Goal: Information Seeking & Learning: Learn about a topic

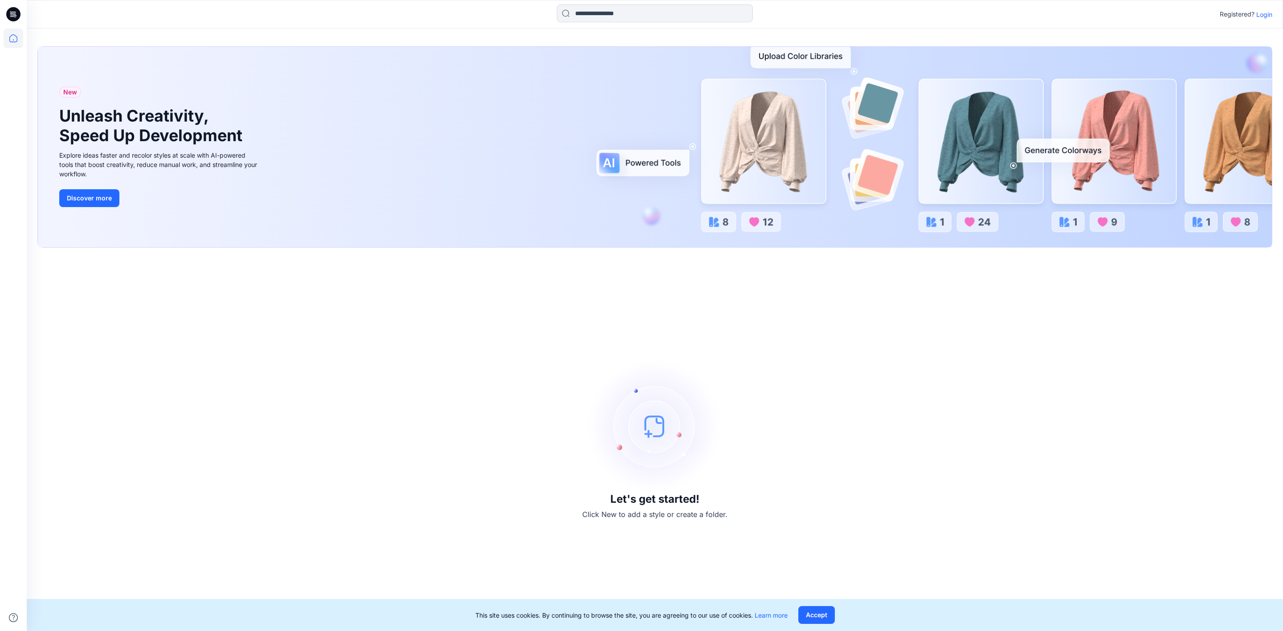
click at [1267, 15] on p "Login" at bounding box center [1264, 14] width 16 height 9
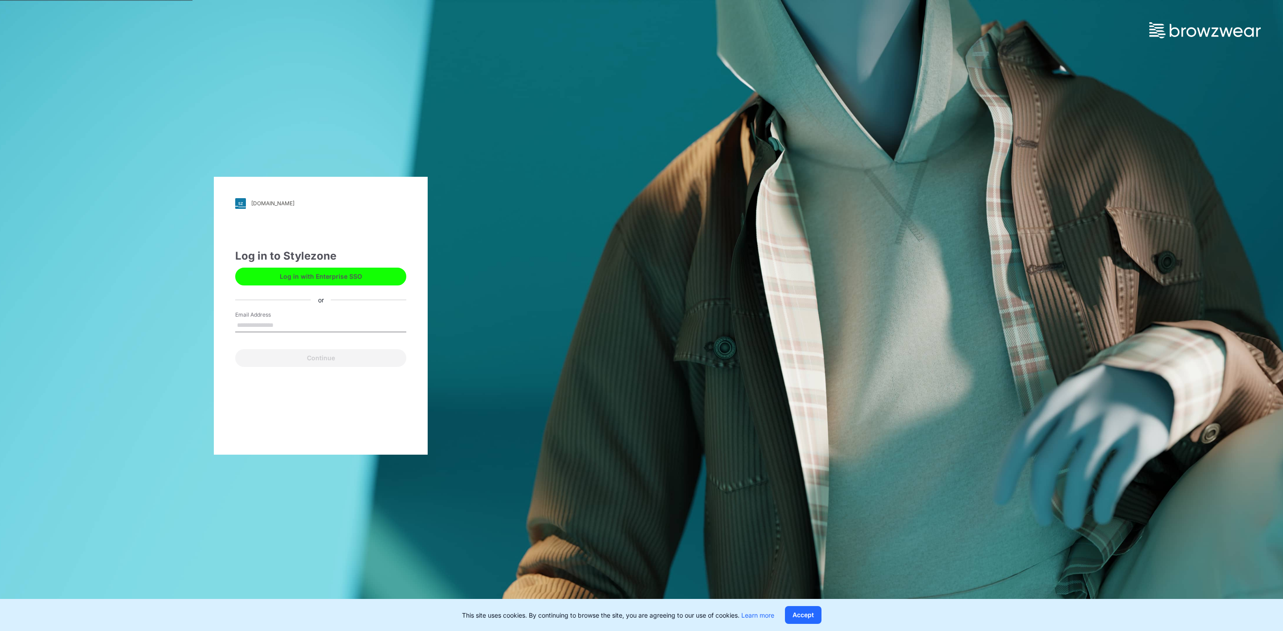
click at [280, 320] on input "Email Address" at bounding box center [320, 325] width 171 height 13
type input "**********"
click at [323, 357] on button "Continue" at bounding box center [320, 358] width 171 height 18
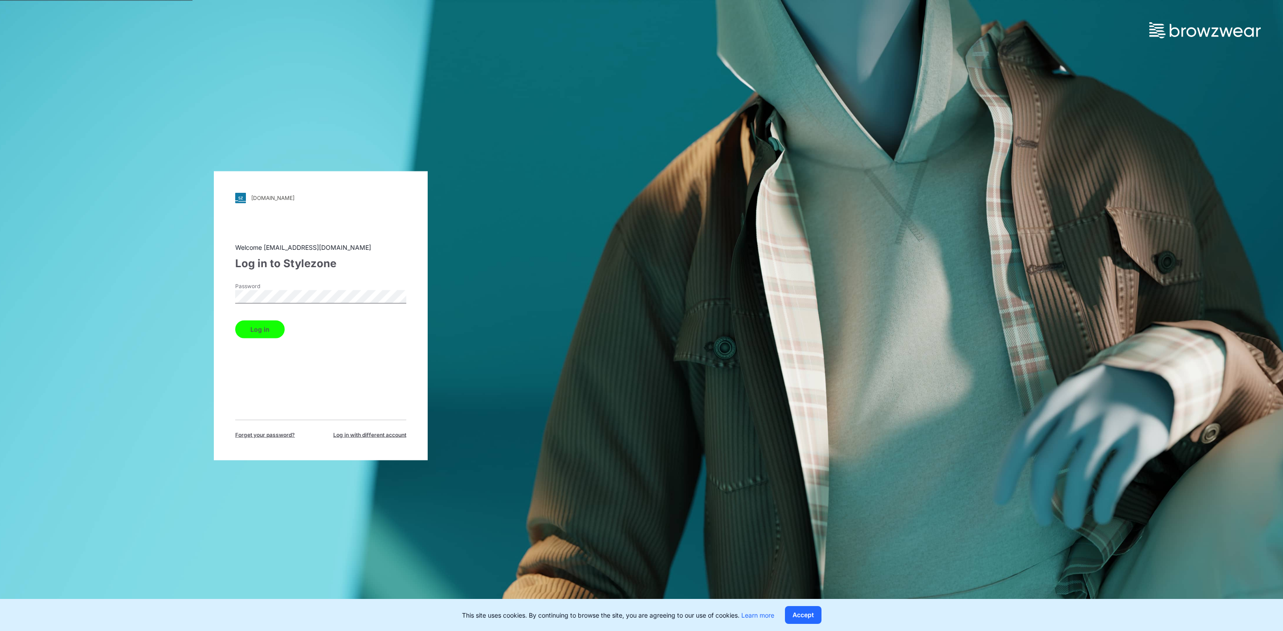
click at [259, 323] on button "Log in" at bounding box center [259, 329] width 49 height 18
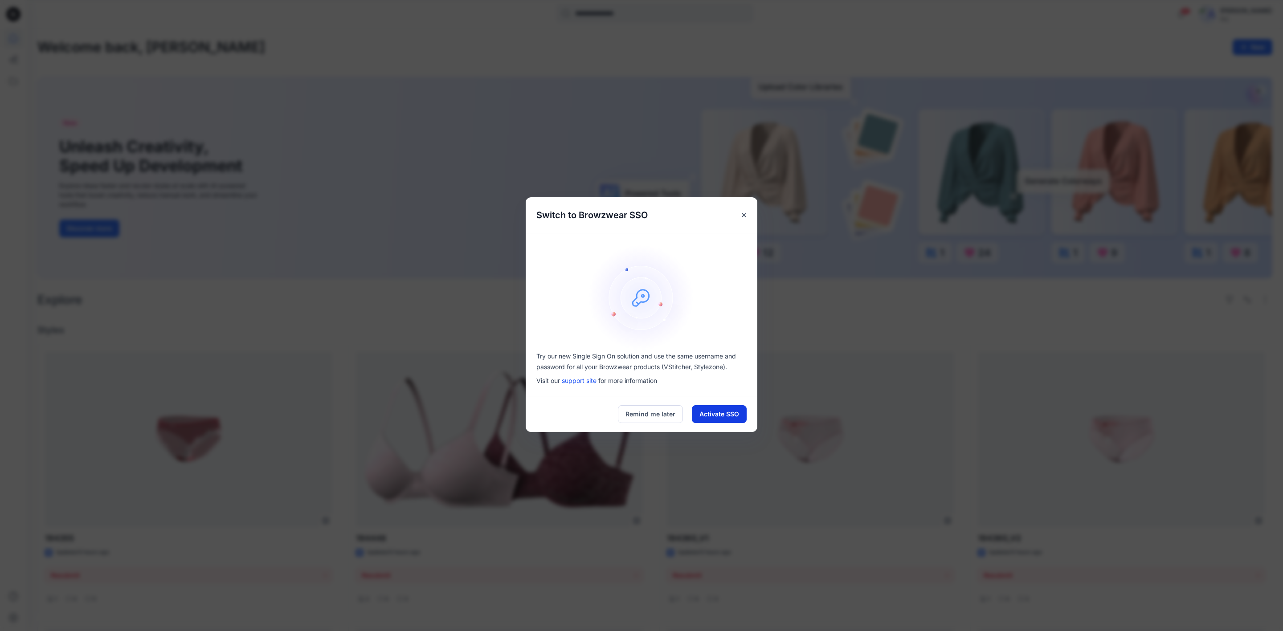
click at [718, 415] on button "Activate SSO" at bounding box center [719, 414] width 55 height 18
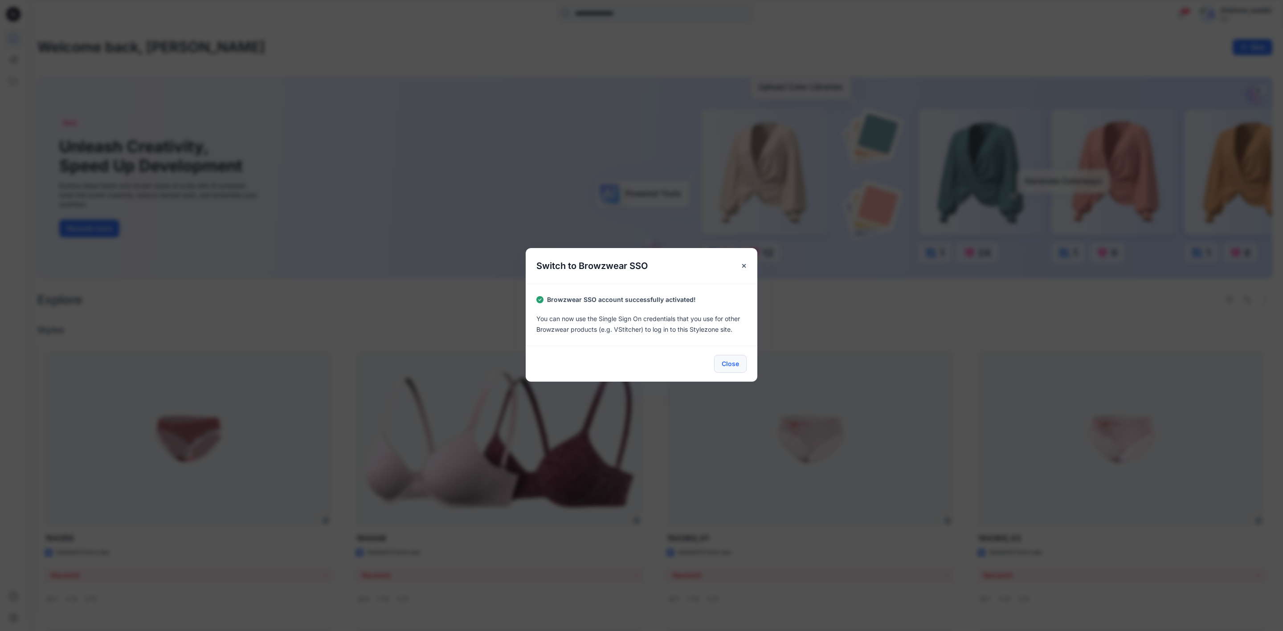
click at [733, 360] on button "Close" at bounding box center [730, 364] width 33 height 18
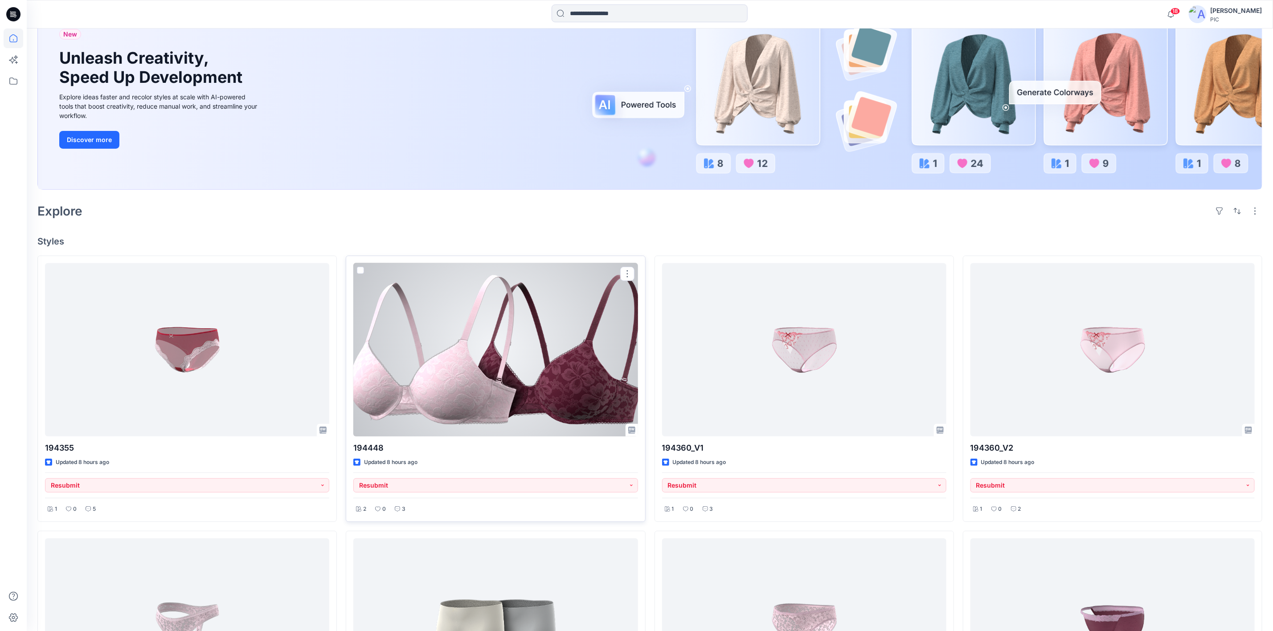
scroll to position [134, 0]
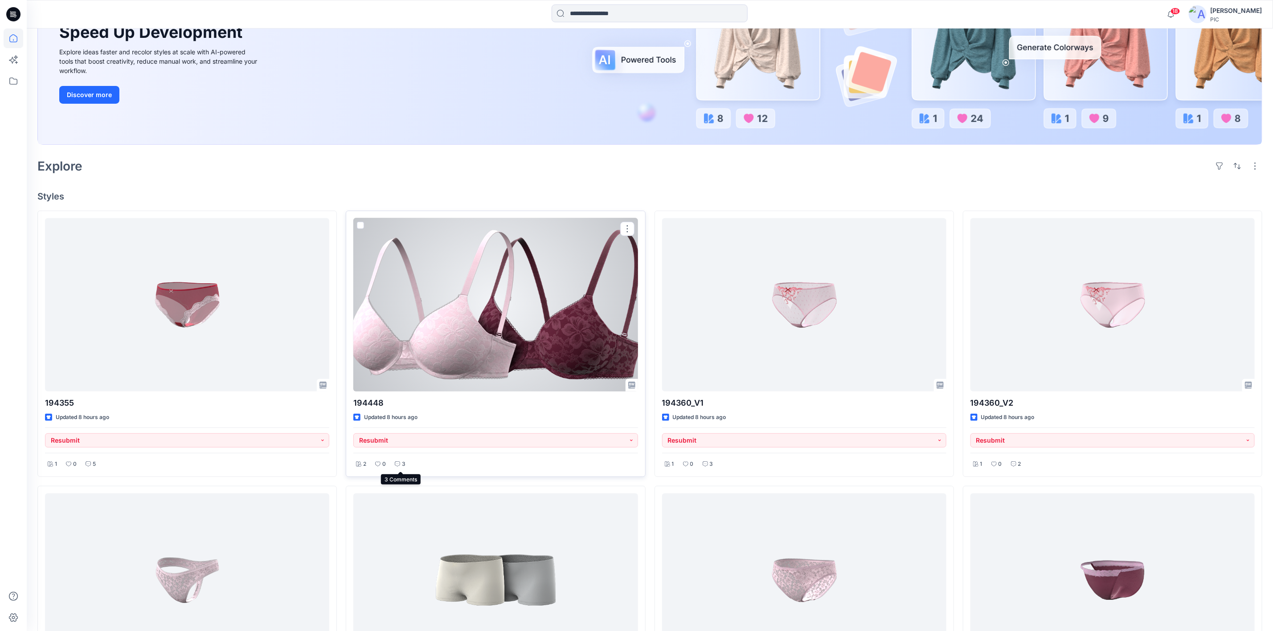
click at [397, 467] on icon at bounding box center [397, 464] width 5 height 5
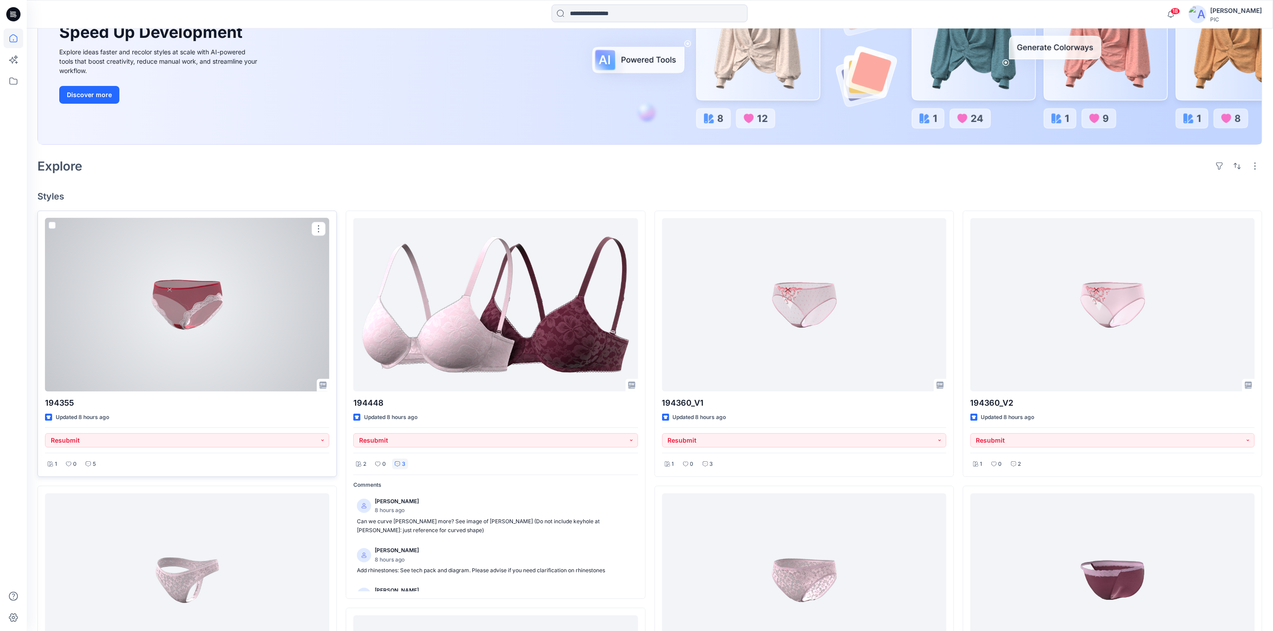
click at [151, 349] on div at bounding box center [187, 304] width 284 height 173
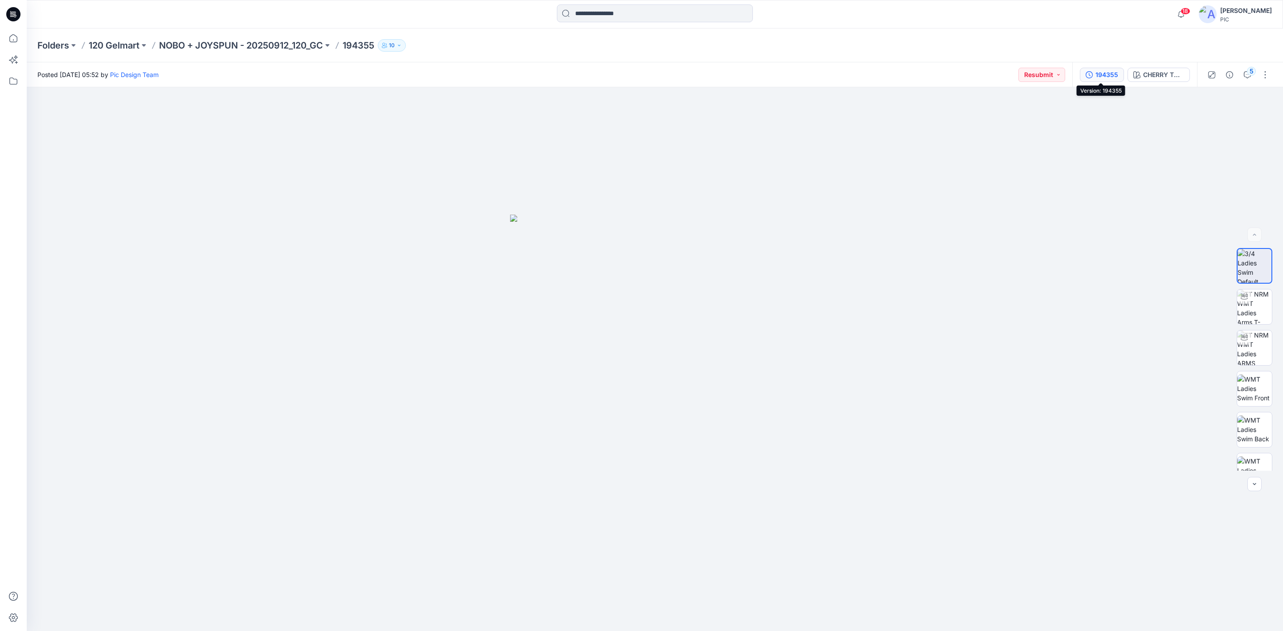
click at [1104, 70] on div "194355" at bounding box center [1107, 75] width 23 height 10
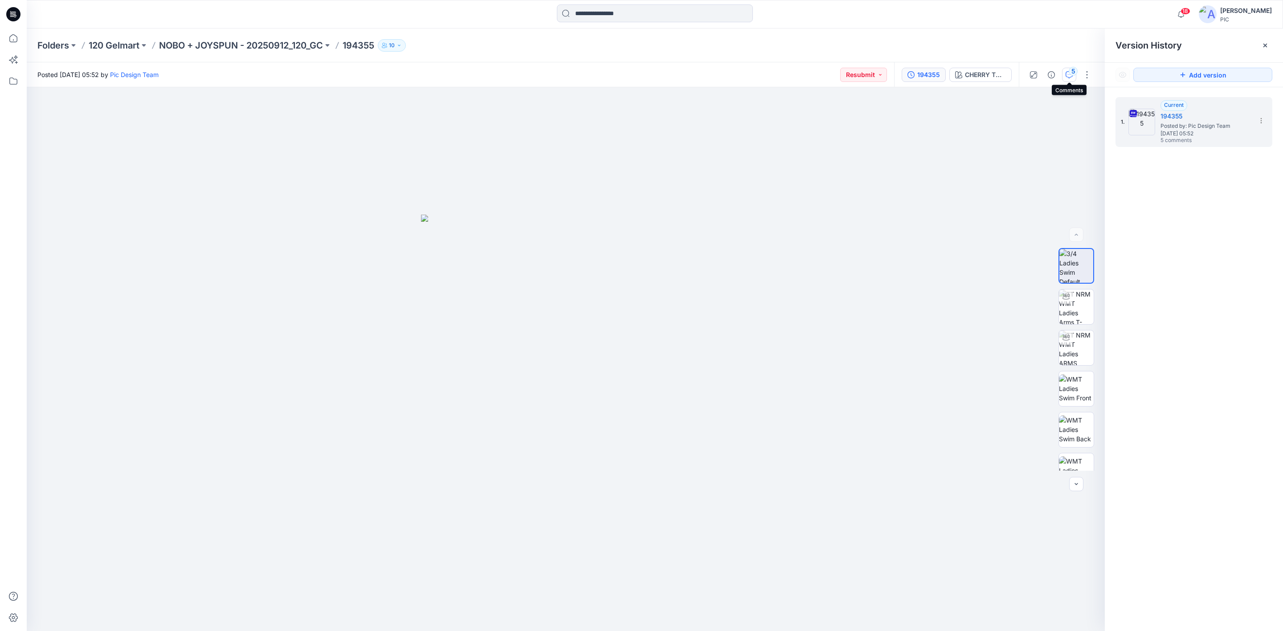
click at [1071, 75] on div "5" at bounding box center [1073, 71] width 9 height 9
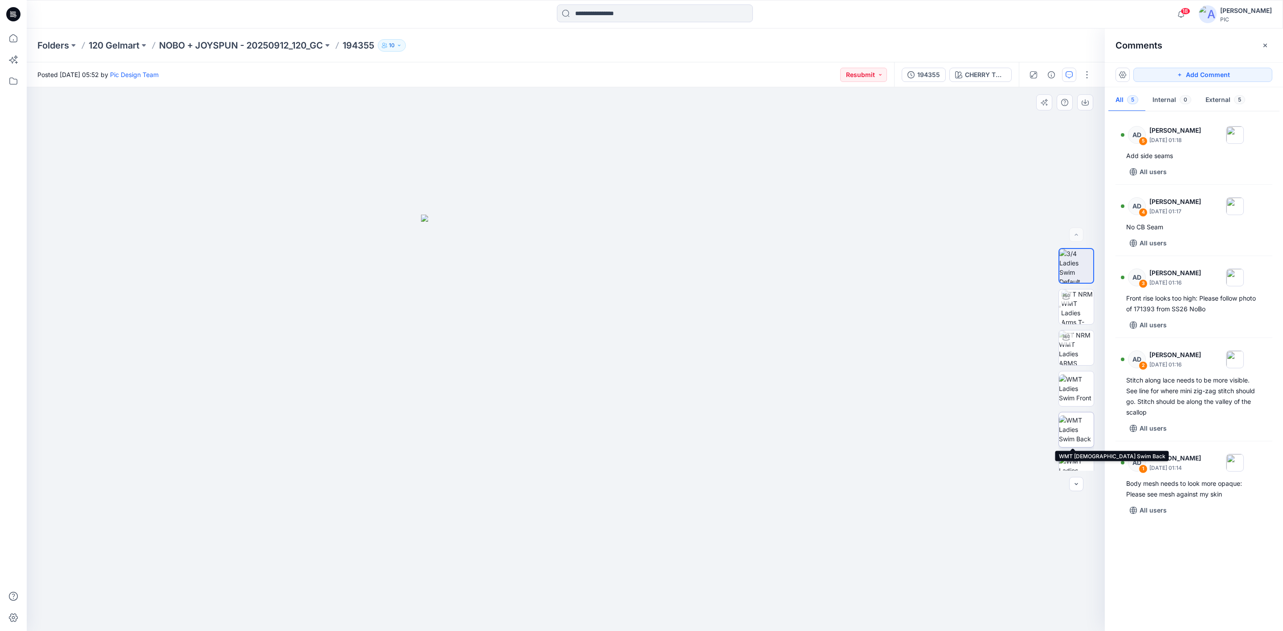
click at [1071, 437] on img at bounding box center [1076, 430] width 35 height 28
click at [230, 47] on p "NOBO + JOYSPUN - 20250912_120_GC" at bounding box center [241, 45] width 164 height 12
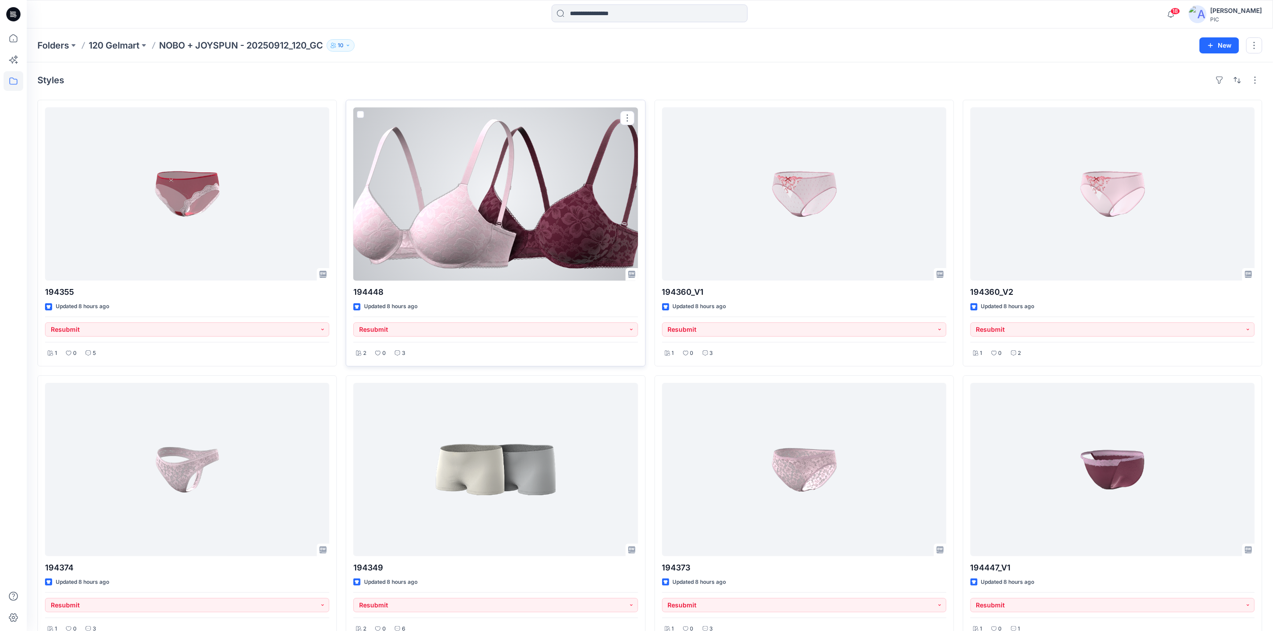
click at [475, 196] on div at bounding box center [495, 193] width 284 height 173
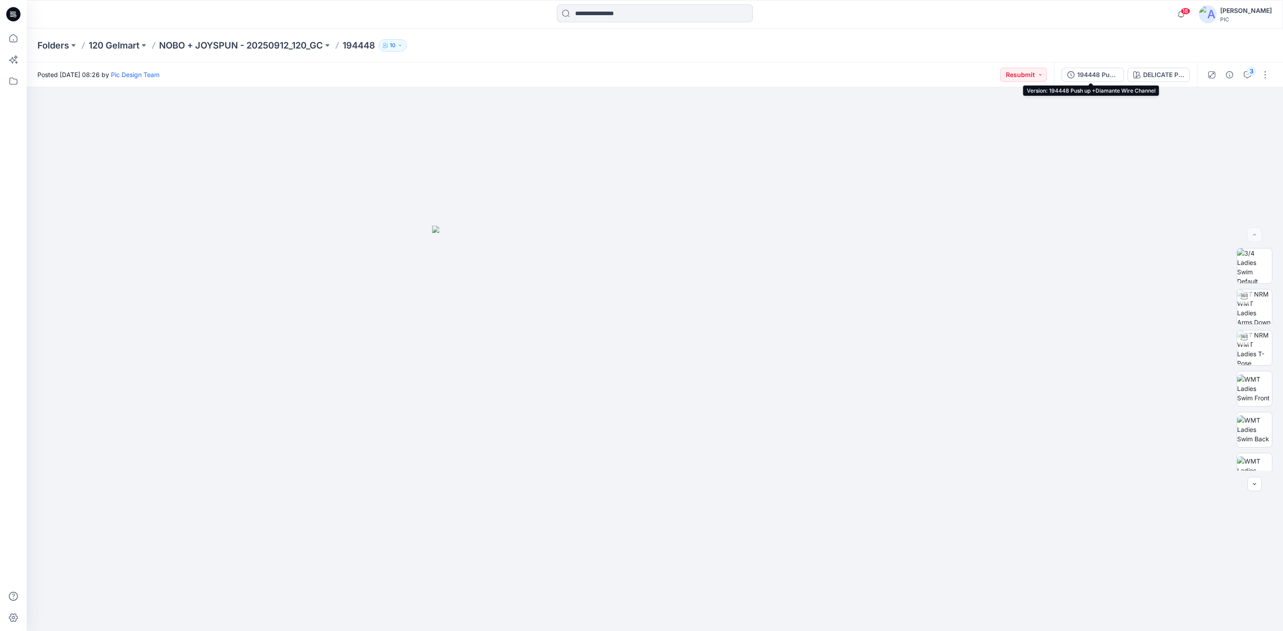
click at [1099, 75] on div "194448 Push up +Diamante Wire Channel" at bounding box center [1097, 75] width 41 height 10
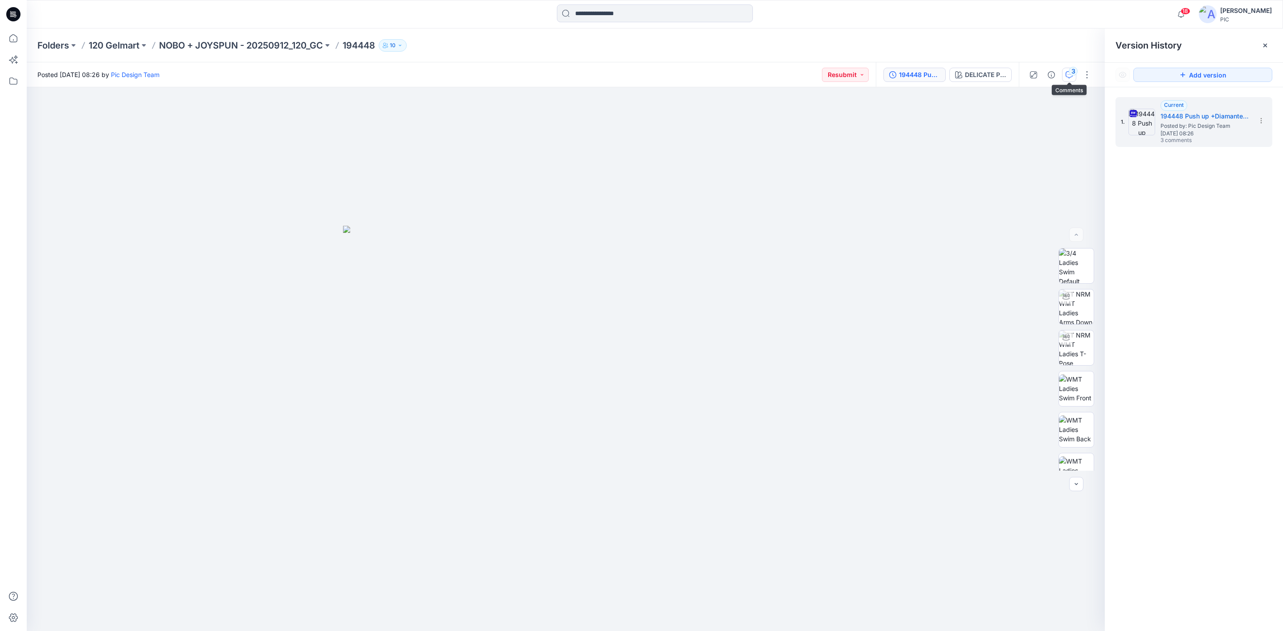
click at [1067, 78] on button "3" at bounding box center [1069, 75] width 14 height 14
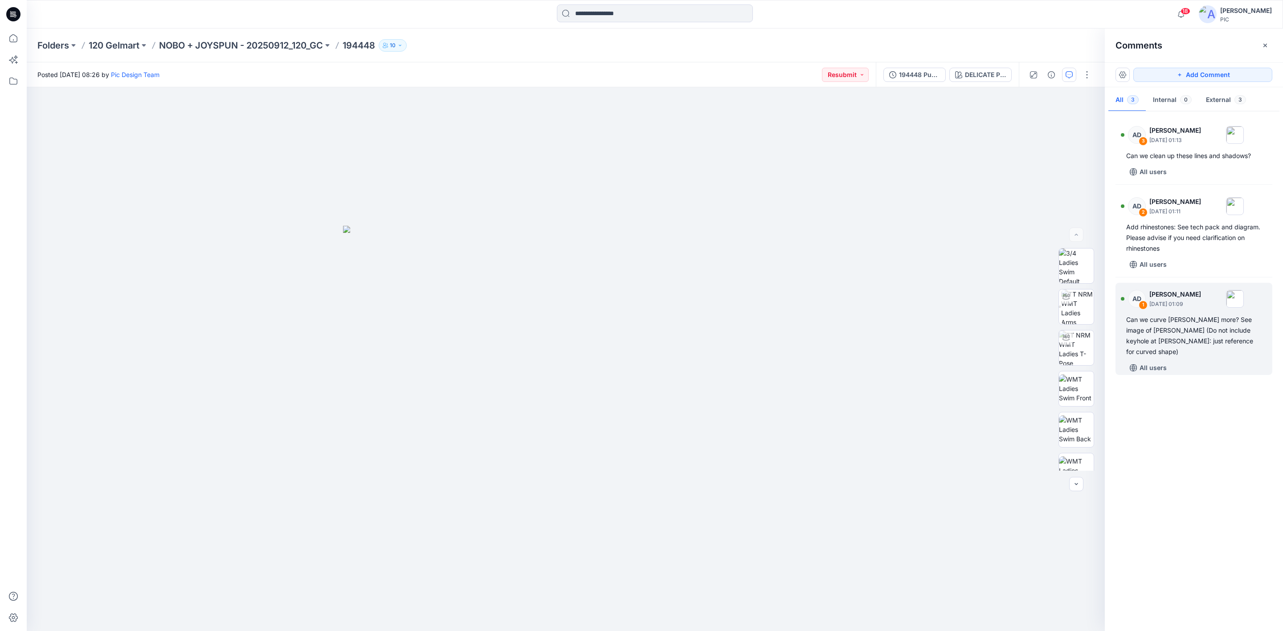
click at [1062, 68] on button "button" at bounding box center [1069, 75] width 14 height 14
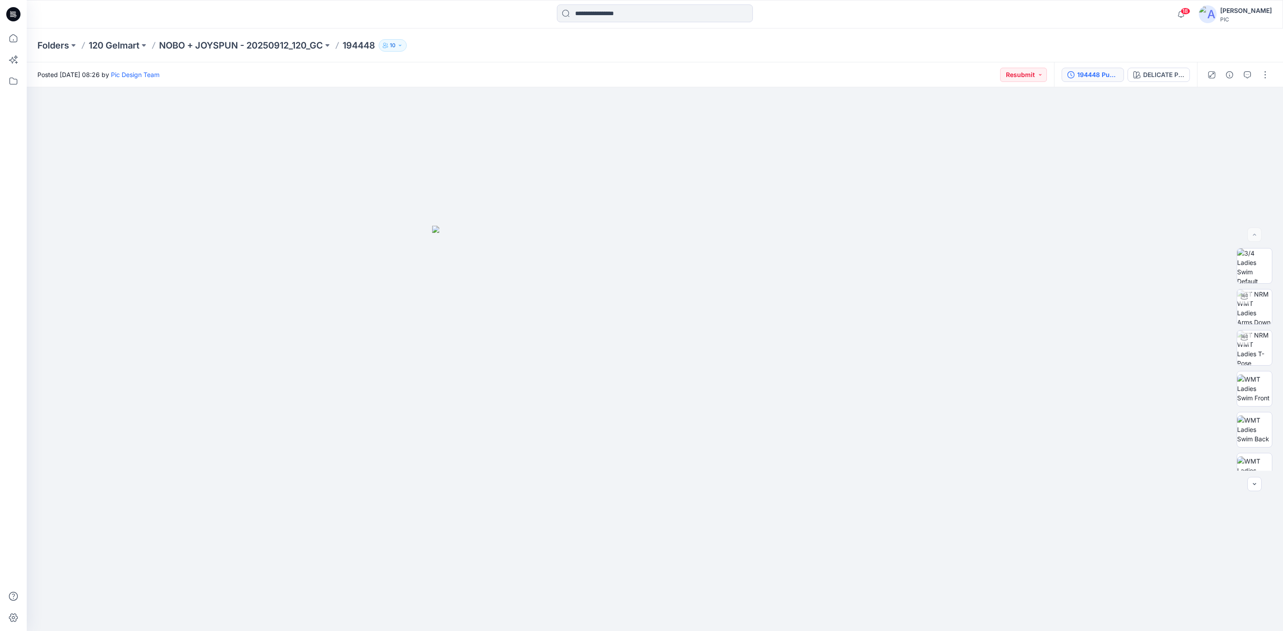
click at [1084, 80] on div "194448 Push up +Diamante Wire Channel DELICATE PINK" at bounding box center [1125, 74] width 143 height 25
click at [1090, 74] on div "194448 Push up +Diamante Wire Channel" at bounding box center [1097, 75] width 41 height 10
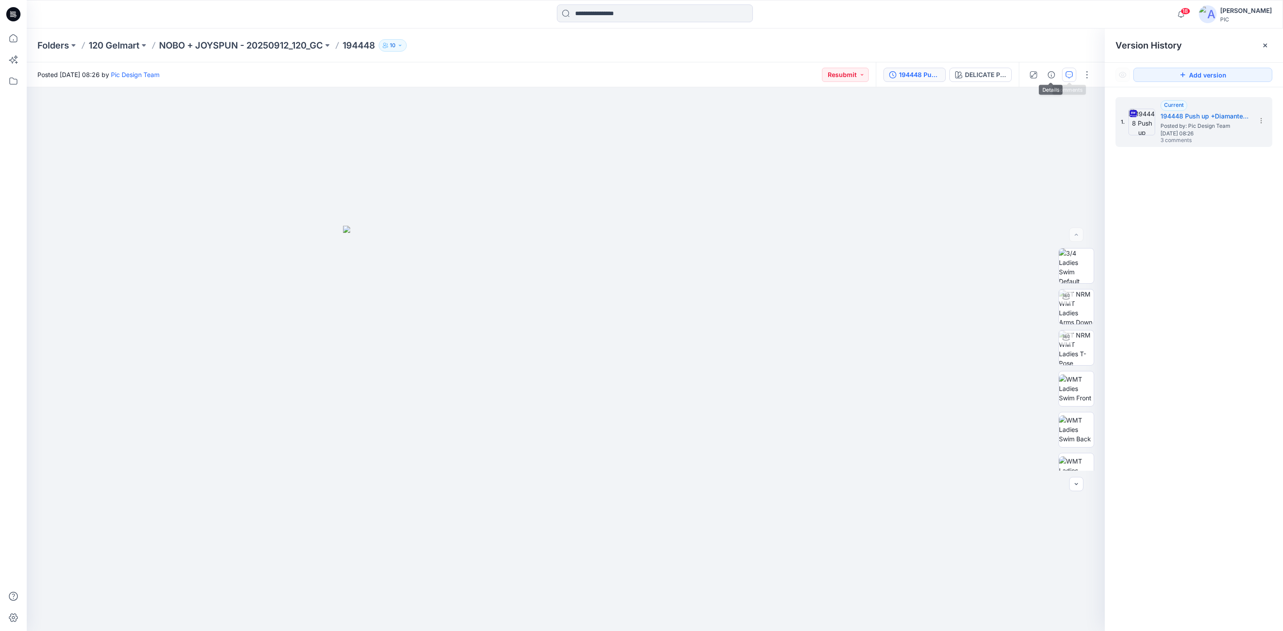
drag, startPoint x: 1067, startPoint y: 71, endPoint x: 1067, endPoint y: 78, distance: 6.3
click at [1068, 71] on icon "button" at bounding box center [1069, 74] width 7 height 7
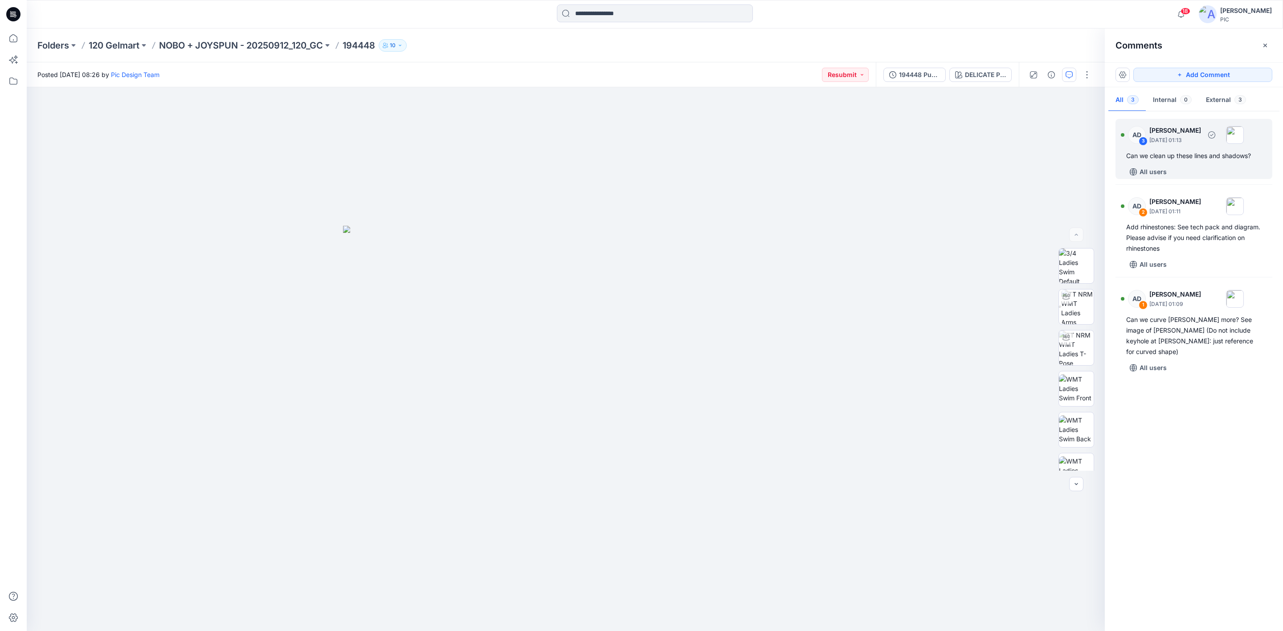
click at [1139, 158] on div "Can we clean up these lines and shadows?" at bounding box center [1193, 156] width 135 height 11
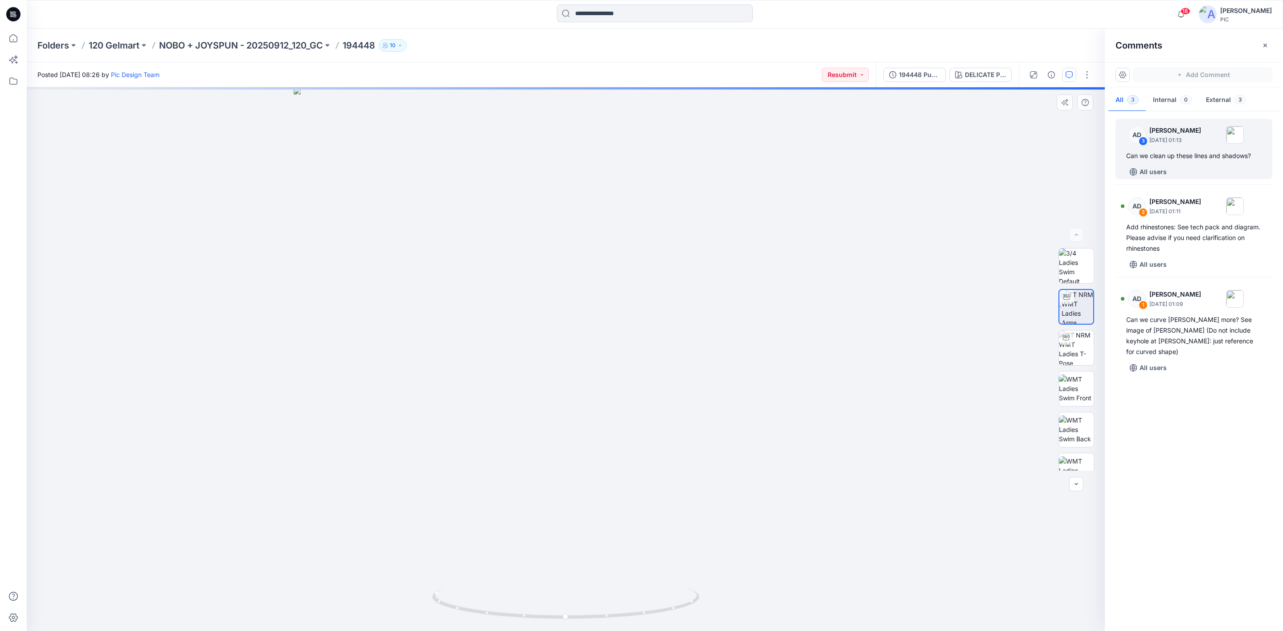
click at [956, 273] on div "DELICATE PINK Loading... Material Properties Loading..." at bounding box center [566, 359] width 1078 height 544
drag, startPoint x: 253, startPoint y: 203, endPoint x: 339, endPoint y: 204, distance: 86.0
click at [253, 203] on div "DELICATE PINK Loading... Material Properties Loading..." at bounding box center [566, 359] width 1078 height 544
click at [1151, 233] on div "Add rhinestones: See tech pack and diagram. Please advise if you need clarifica…" at bounding box center [1193, 238] width 135 height 32
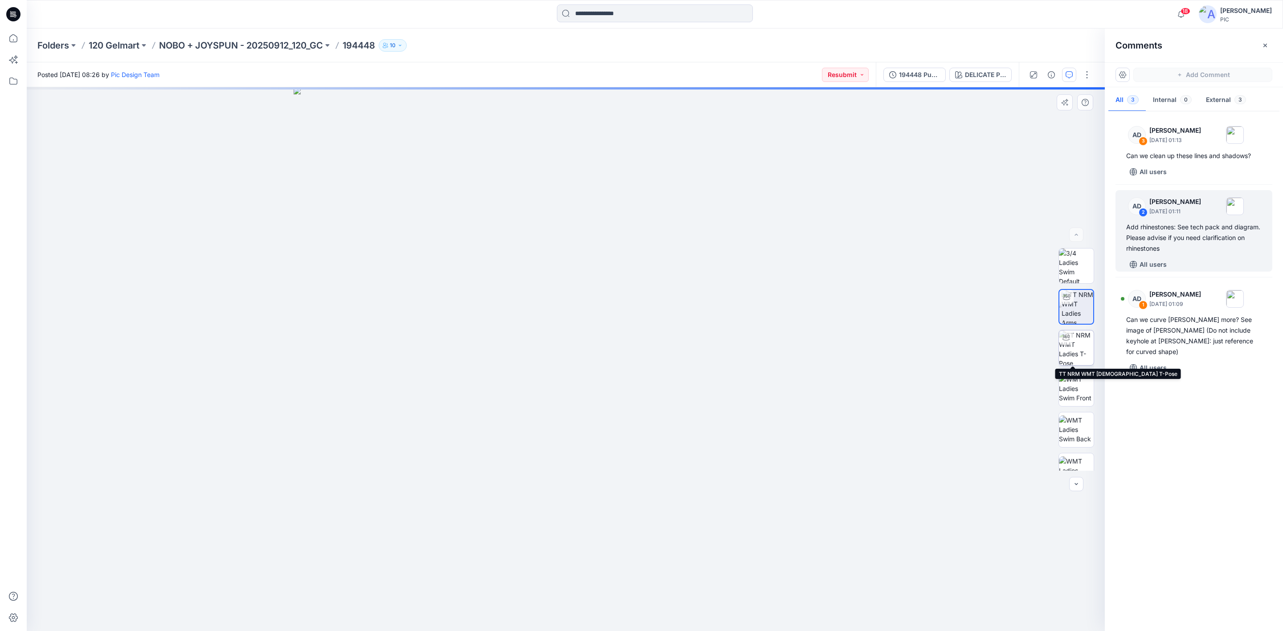
click at [1072, 348] on img at bounding box center [1076, 348] width 35 height 35
drag, startPoint x: 501, startPoint y: 556, endPoint x: 639, endPoint y: 527, distance: 141.2
click at [639, 527] on div at bounding box center [566, 359] width 1078 height 544
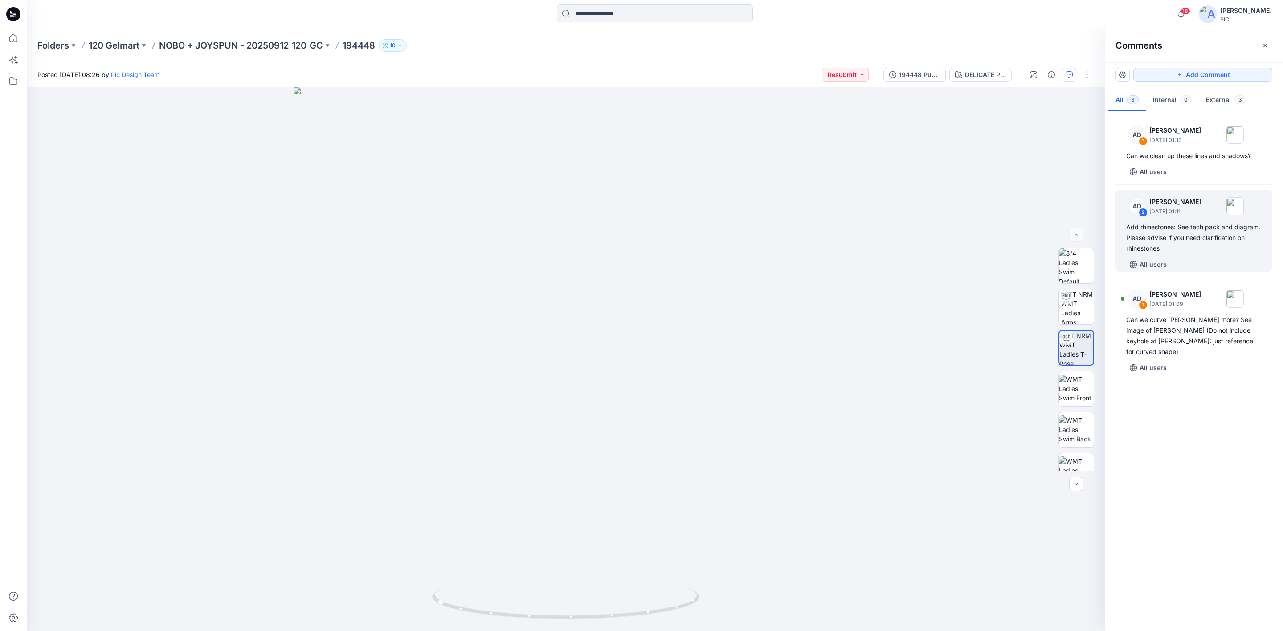
click at [1199, 408] on div "AD 3 [PERSON_NAME] [DATE] 01:13 Can we clean up these lines and shadows? All us…" at bounding box center [1194, 369] width 178 height 511
click at [1171, 442] on div "AD 3 [PERSON_NAME] [DATE] 01:13 Can we clean up these lines and shadows? All us…" at bounding box center [1194, 369] width 178 height 511
click at [257, 43] on p "NOBO + JOYSPUN - 20250912_120_GC" at bounding box center [241, 45] width 164 height 12
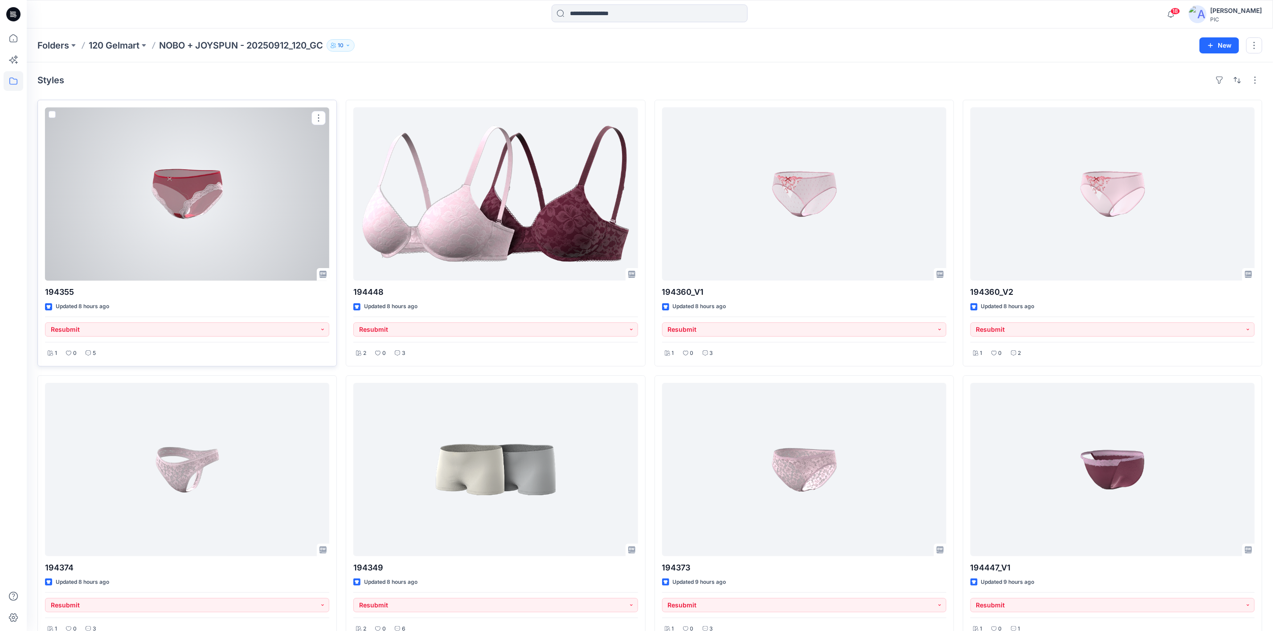
click at [168, 236] on div at bounding box center [187, 193] width 284 height 173
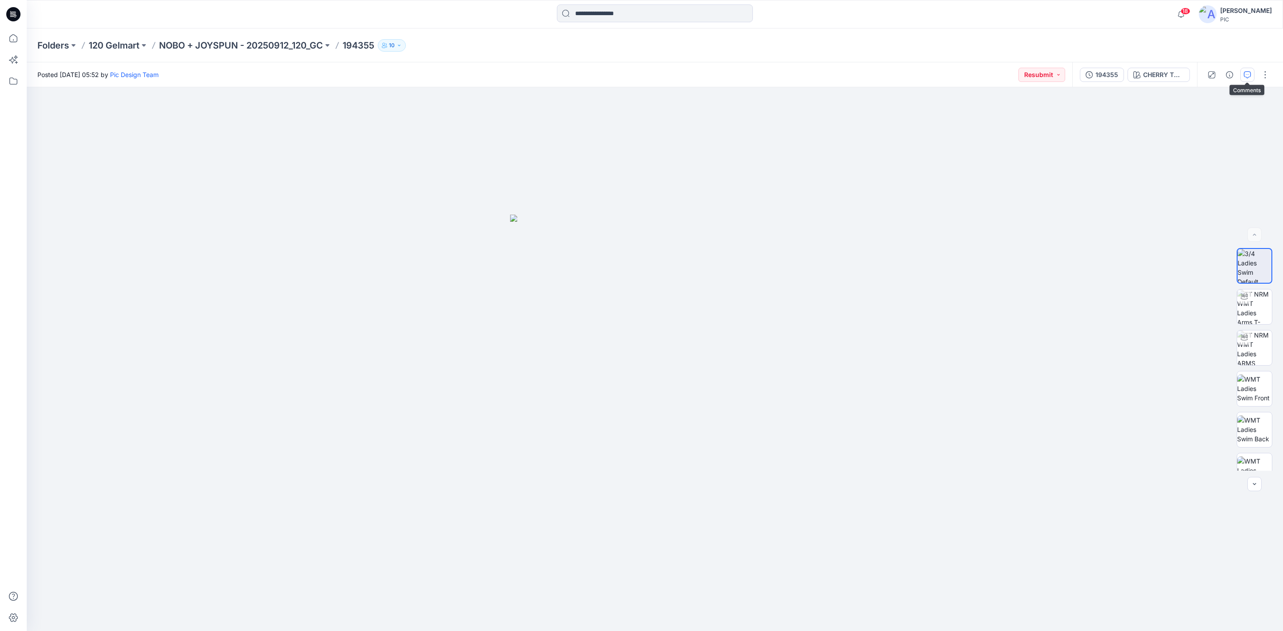
click at [1247, 74] on icon "button" at bounding box center [1247, 74] width 7 height 7
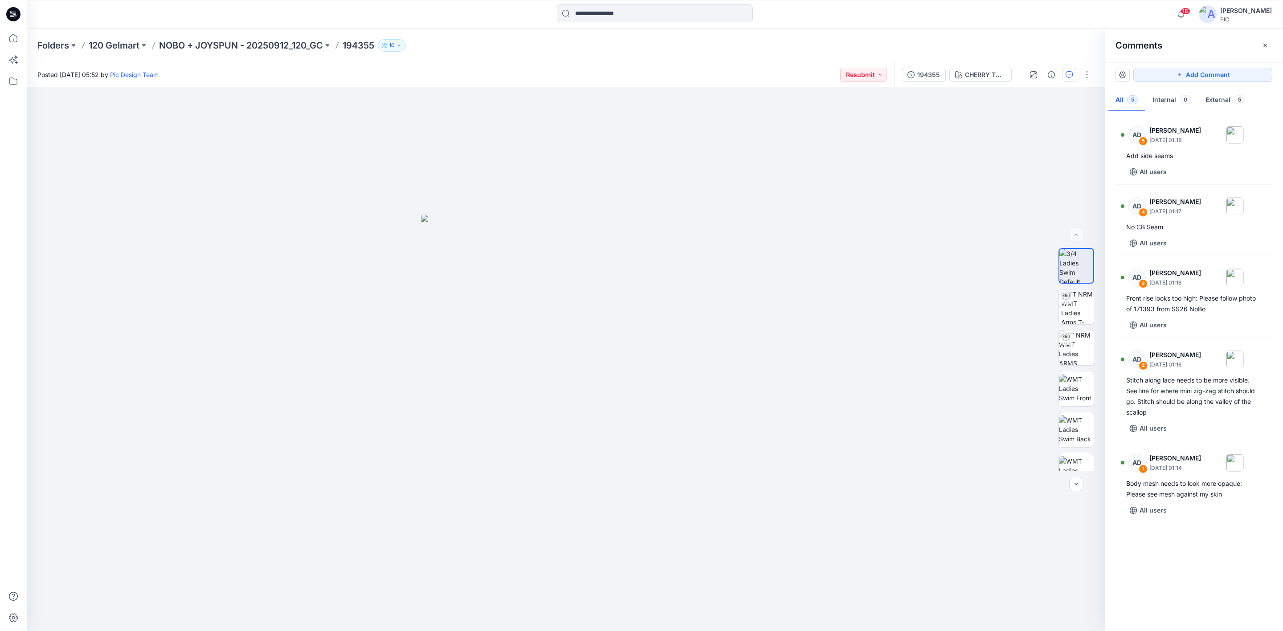
click at [1183, 555] on div "AD 5 [PERSON_NAME] [DATE] 01:18 Add side seams All users AD 4 [PERSON_NAME] [DA…" at bounding box center [1194, 369] width 178 height 511
click at [1157, 571] on div "AD 5 [PERSON_NAME] [DATE] 01:18 Add side seams All users AD 4 [PERSON_NAME] [DA…" at bounding box center [1194, 369] width 178 height 511
click at [1170, 564] on div "AD 5 [PERSON_NAME] [DATE] 01:18 Add side seams All users AD 4 [PERSON_NAME] [DA…" at bounding box center [1194, 369] width 178 height 511
click at [1183, 555] on div "AD 5 [PERSON_NAME] [DATE] 01:18 Add side seams All users AD 4 [PERSON_NAME] [DA…" at bounding box center [1194, 369] width 178 height 511
drag, startPoint x: 919, startPoint y: 74, endPoint x: 920, endPoint y: 91, distance: 17.0
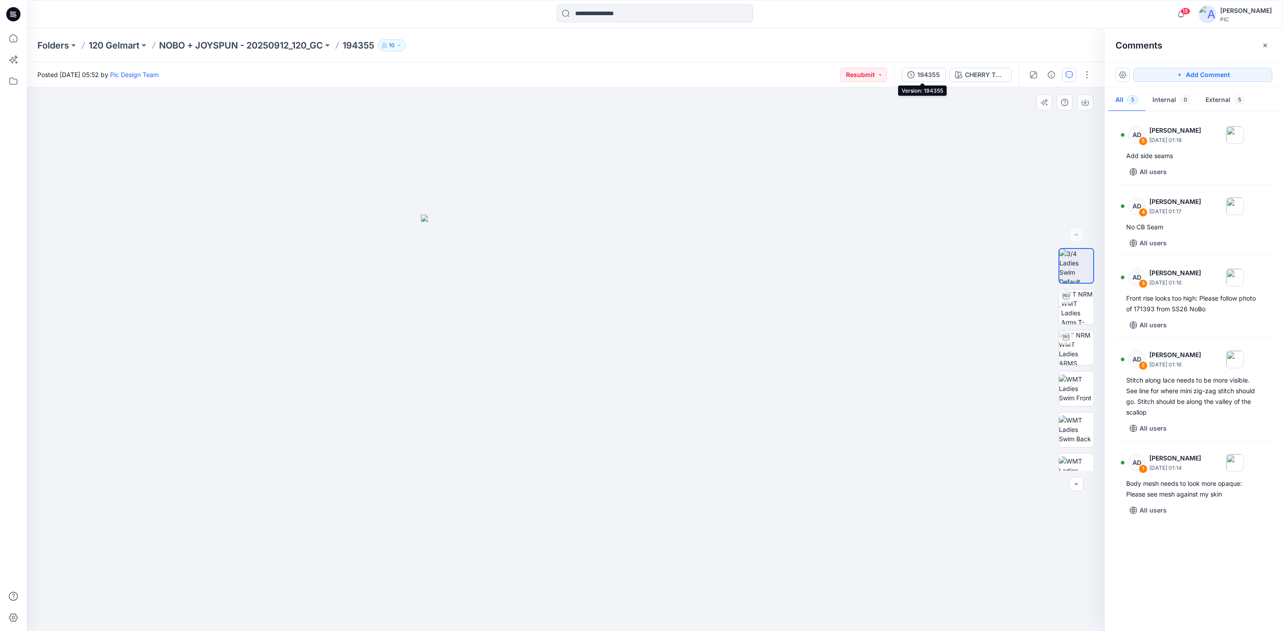
click at [919, 74] on div "194355" at bounding box center [928, 75] width 23 height 10
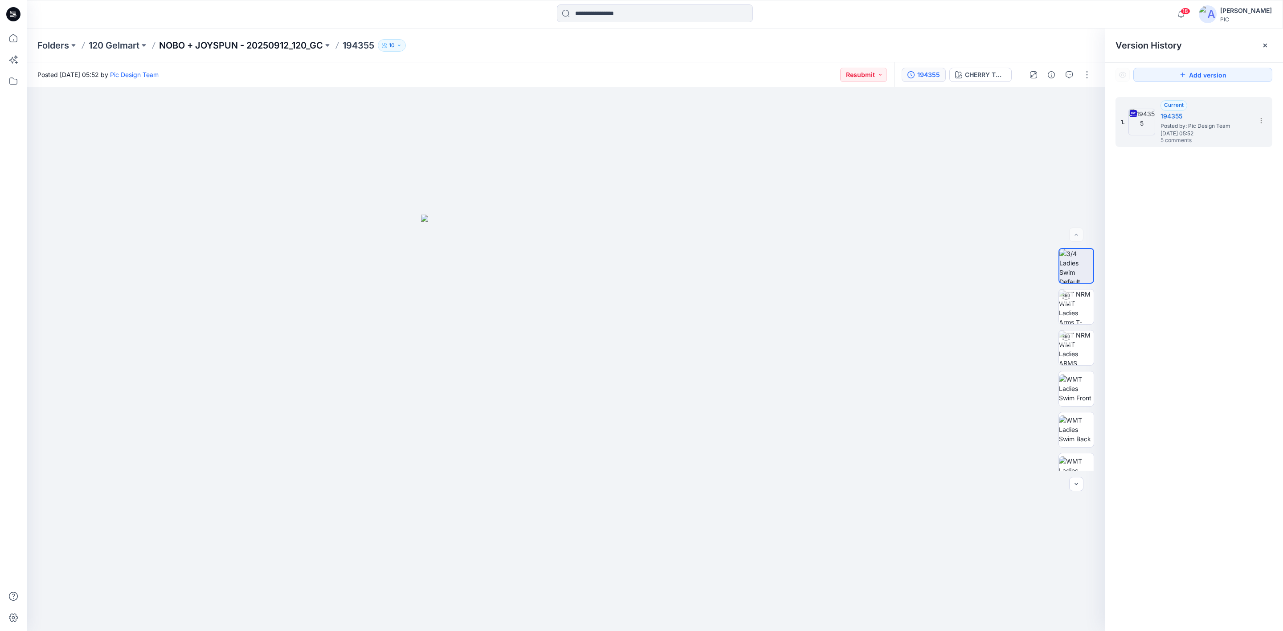
click at [230, 39] on p "NOBO + JOYSPUN - 20250912_120_GC" at bounding box center [241, 45] width 164 height 12
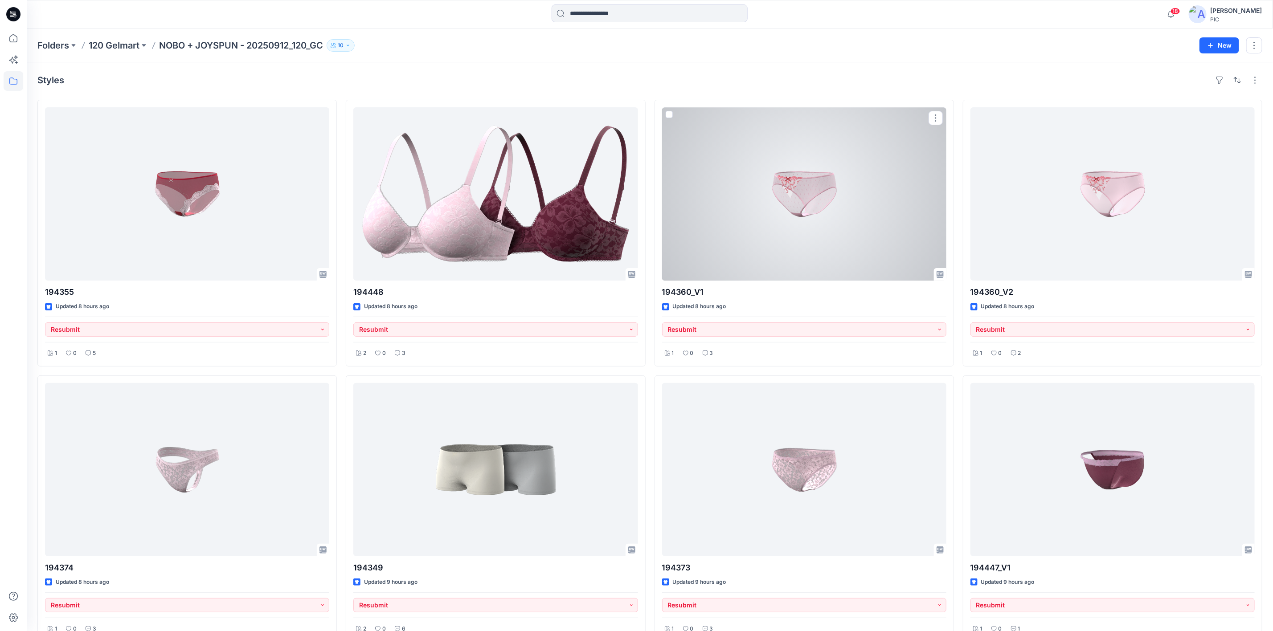
click at [857, 244] on div at bounding box center [804, 193] width 284 height 173
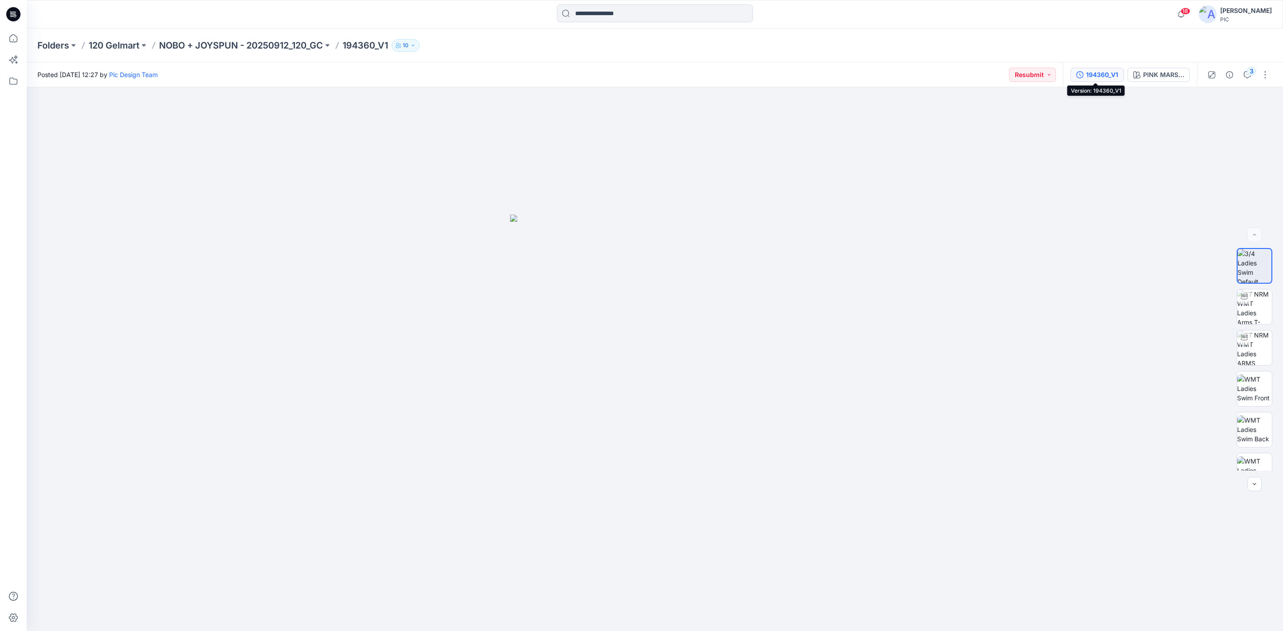
click at [1088, 71] on div "194360_V1" at bounding box center [1102, 75] width 32 height 10
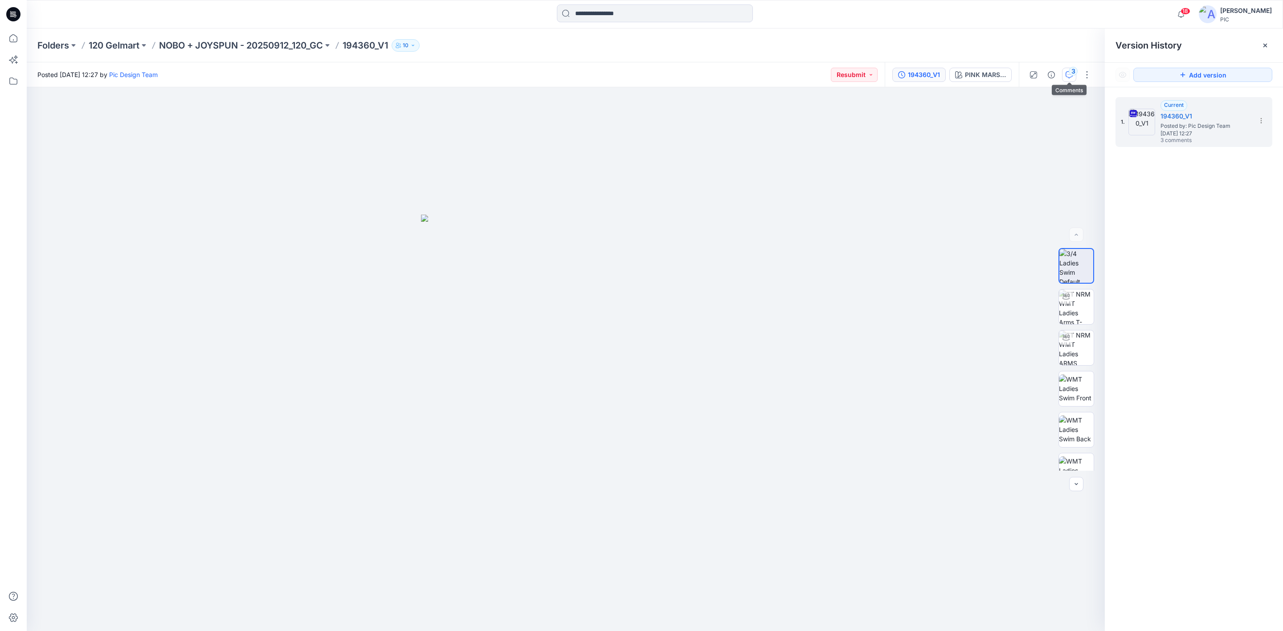
click at [1068, 79] on button "3" at bounding box center [1069, 75] width 14 height 14
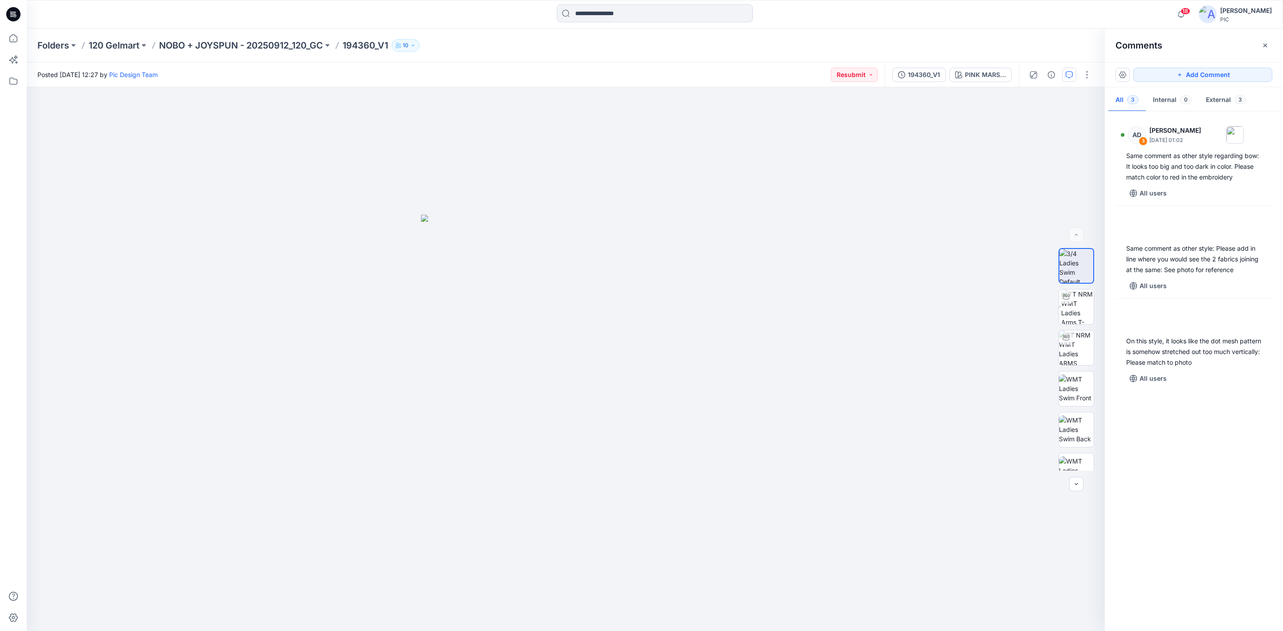
click at [1211, 507] on div "AD 3 [PERSON_NAME] [DATE] 01:02 Same comment as other style regarding bow: It l…" at bounding box center [1194, 369] width 178 height 511
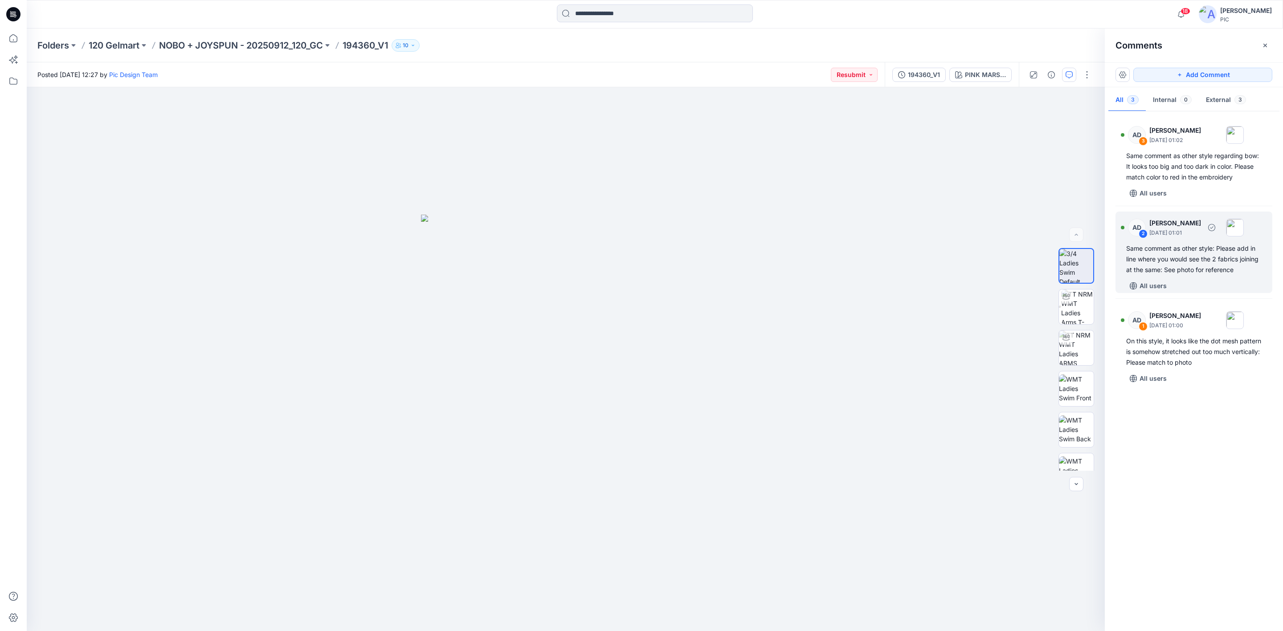
click at [1161, 254] on div "Same comment as other style: Please add in line where you would see the 2 fabri…" at bounding box center [1193, 259] width 135 height 32
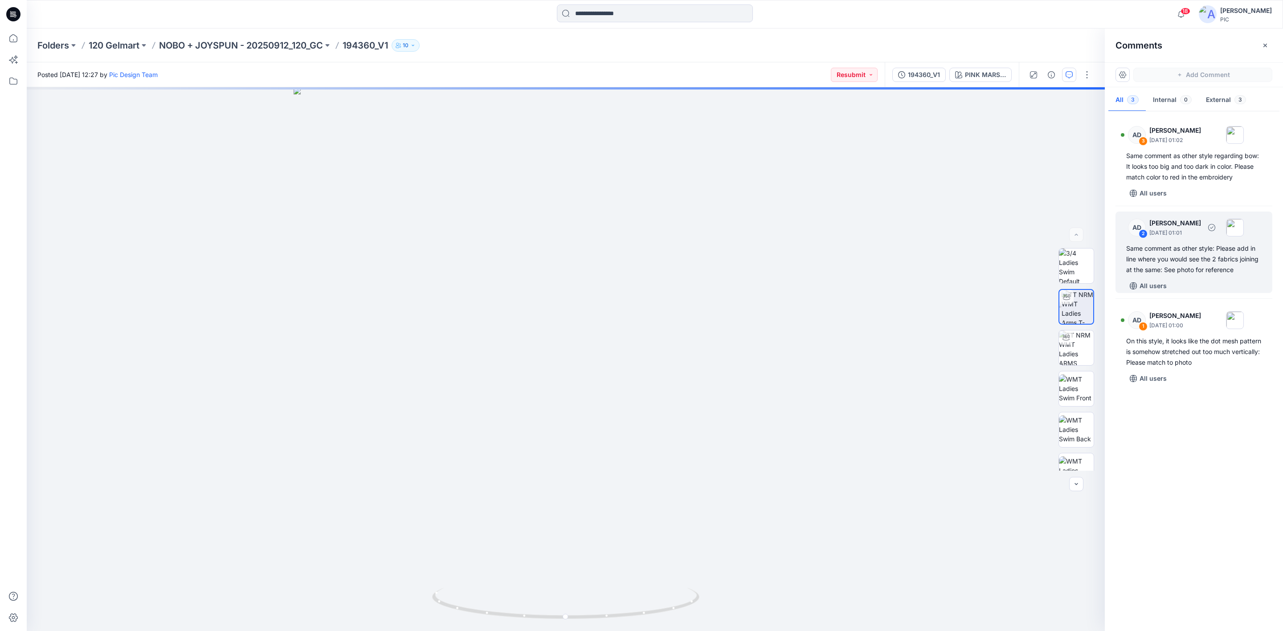
click at [1183, 266] on div "Same comment as other style: Please add in line where you would see the 2 fabri…" at bounding box center [1193, 259] width 135 height 32
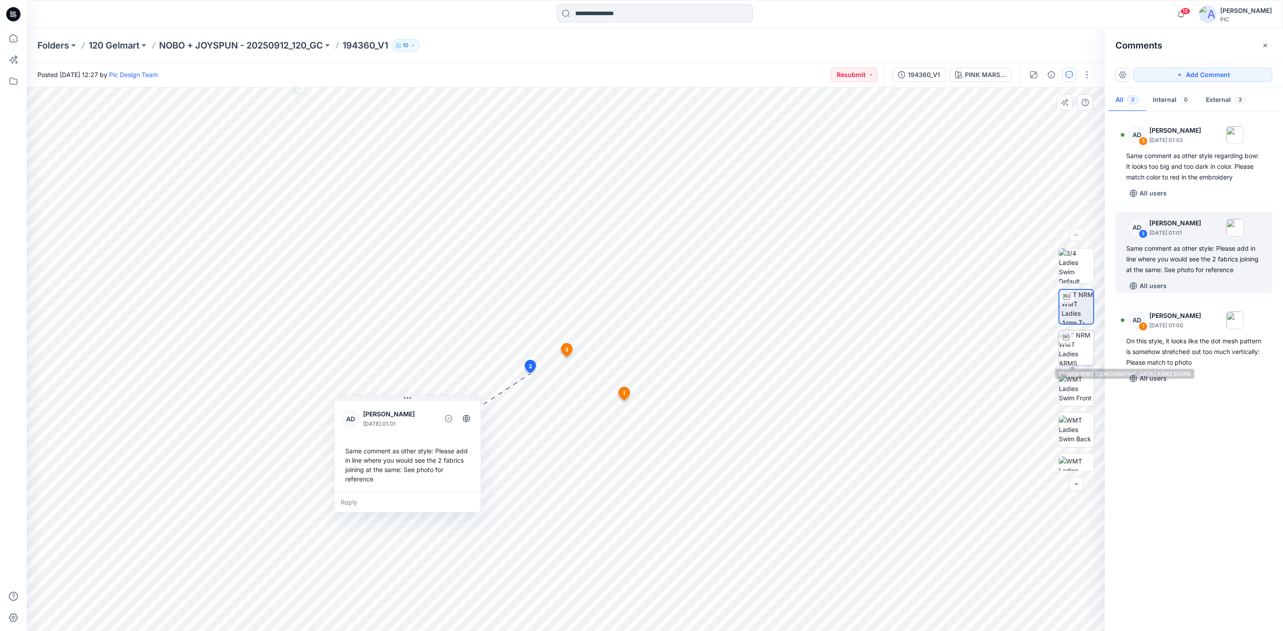
click at [1067, 357] on img at bounding box center [1076, 348] width 35 height 35
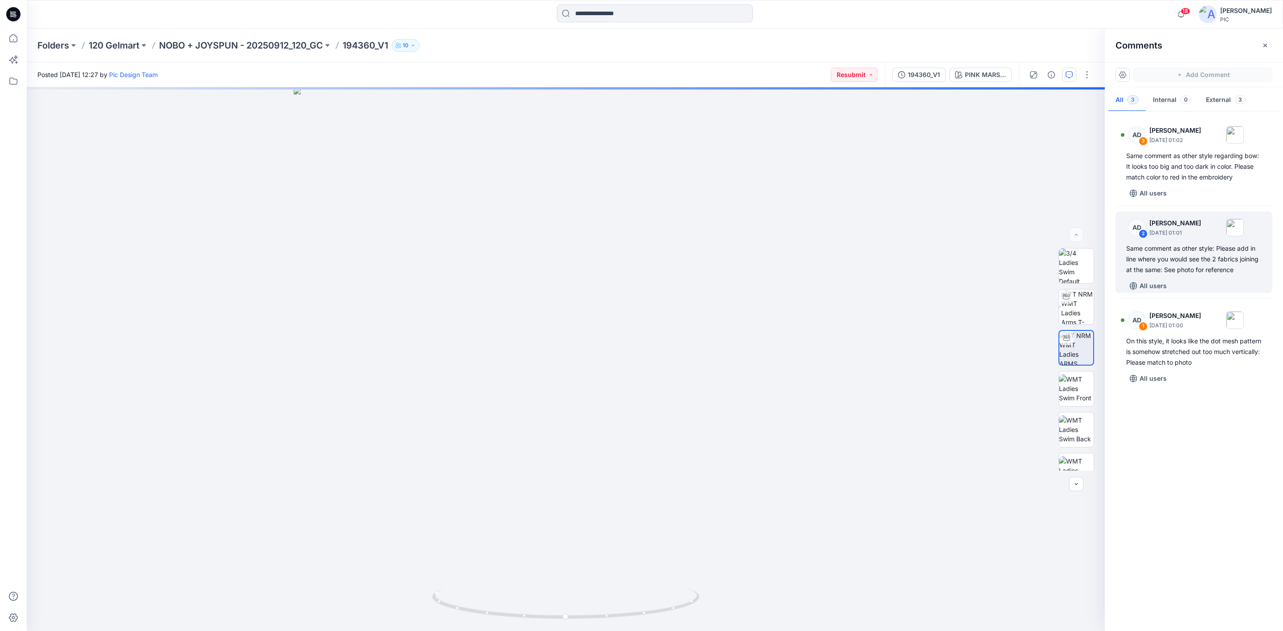
click at [243, 38] on div "Folders 120 Gelmart NOBO + JOYSPUN - 20250912_120_GC 194360_V1 10" at bounding box center [655, 46] width 1256 height 34
click at [246, 47] on p "NOBO + JOYSPUN - 20250912_120_GC" at bounding box center [241, 45] width 164 height 12
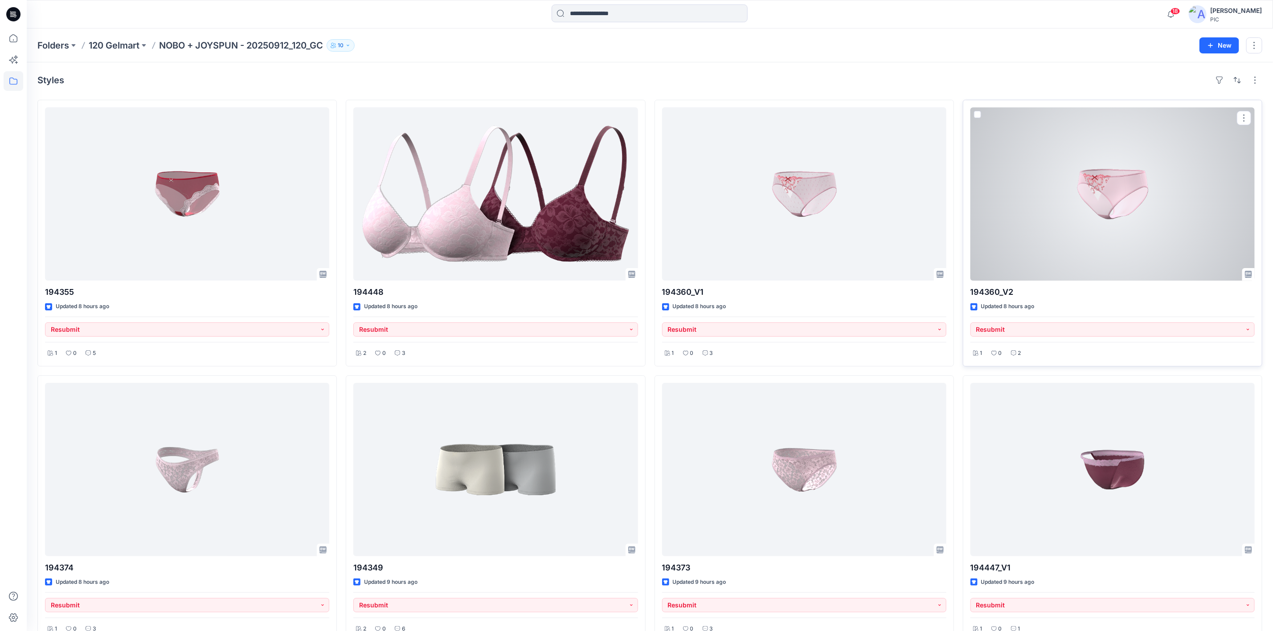
click at [1128, 180] on div at bounding box center [1112, 193] width 284 height 173
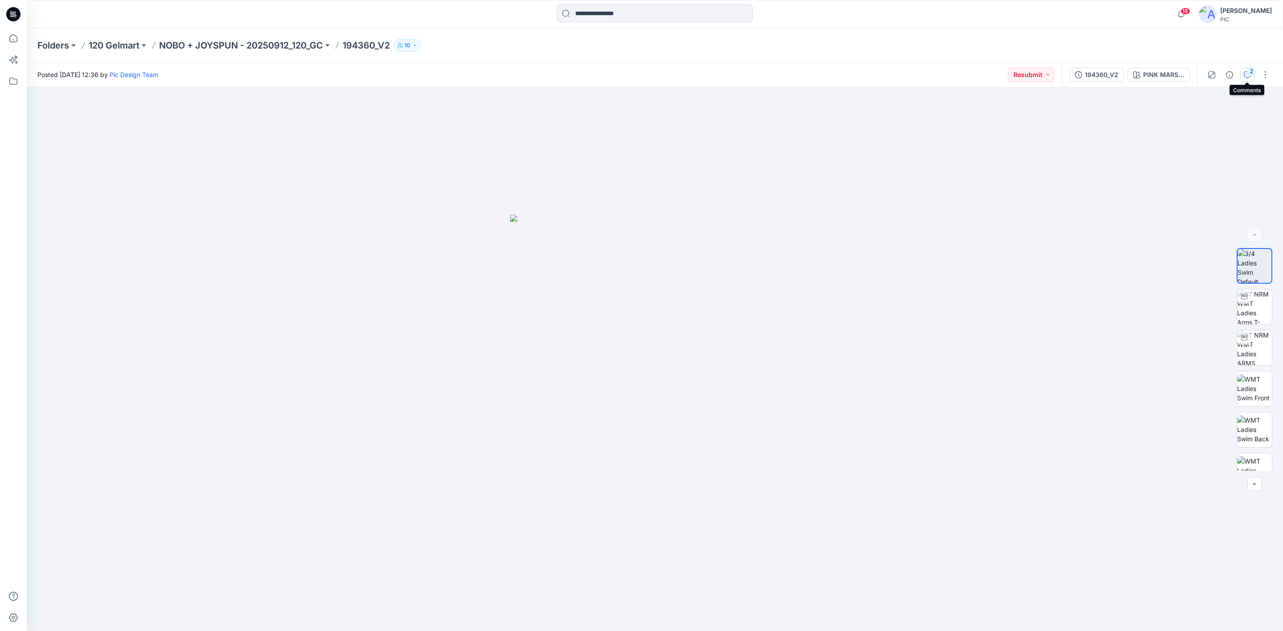
click at [1250, 70] on div "2" at bounding box center [1251, 71] width 9 height 9
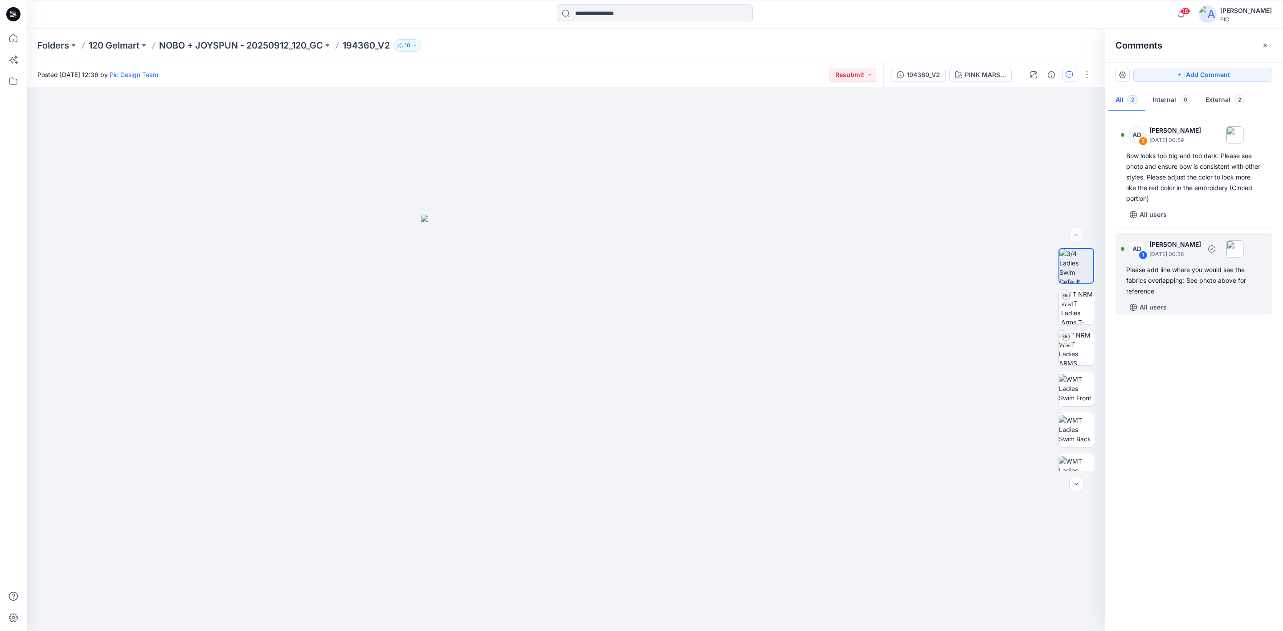
click at [1190, 276] on div "Please add line where you would see the fabrics overlapping: See photo above fo…" at bounding box center [1193, 281] width 135 height 32
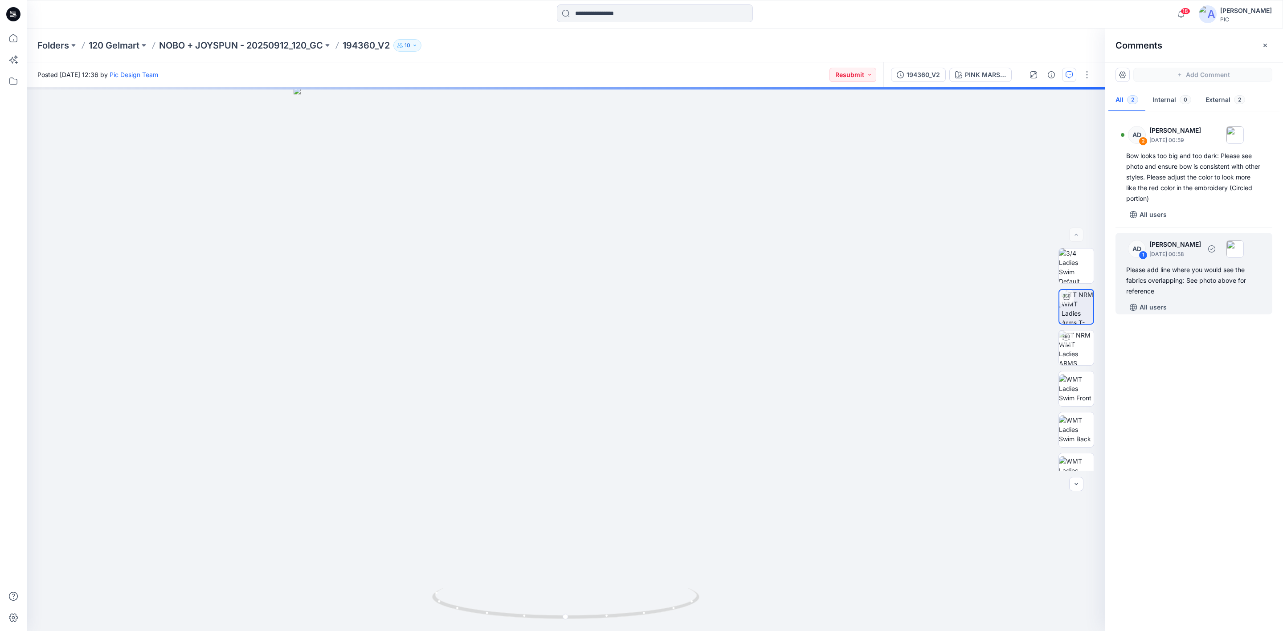
click at [1194, 277] on div "Please add line where you would see the fabrics overlapping: See photo above fo…" at bounding box center [1193, 281] width 135 height 32
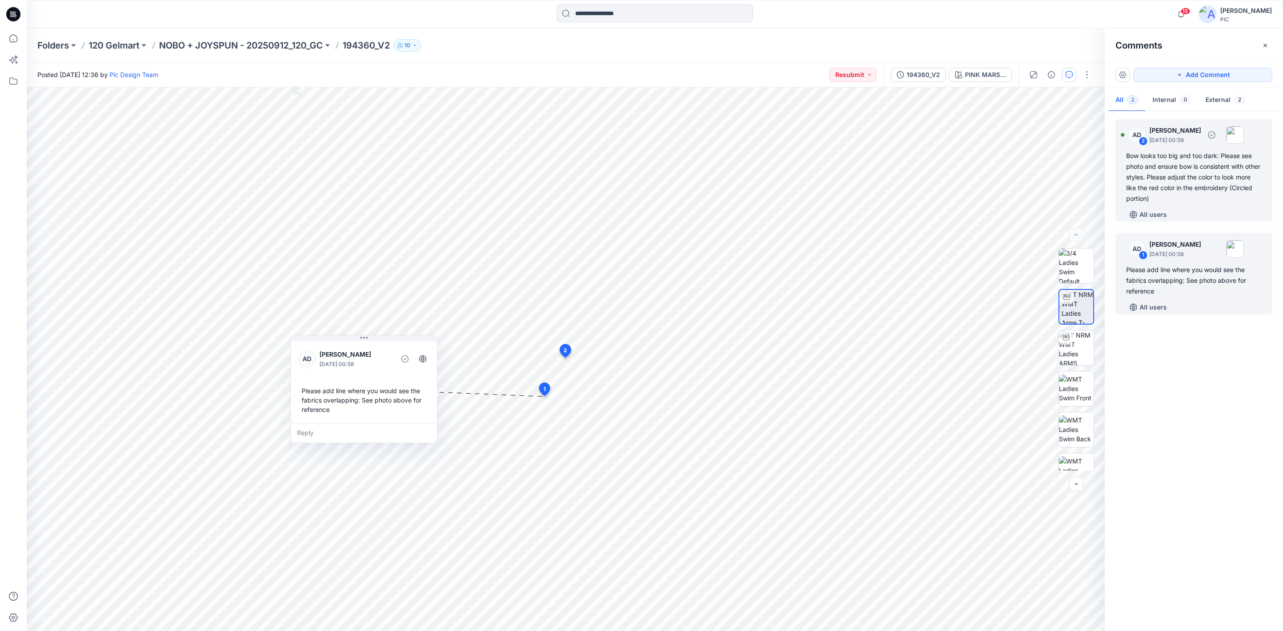
click at [1187, 171] on div "Bow looks too big and too dark: Please see photo and ensure bow is consistent w…" at bounding box center [1193, 177] width 135 height 53
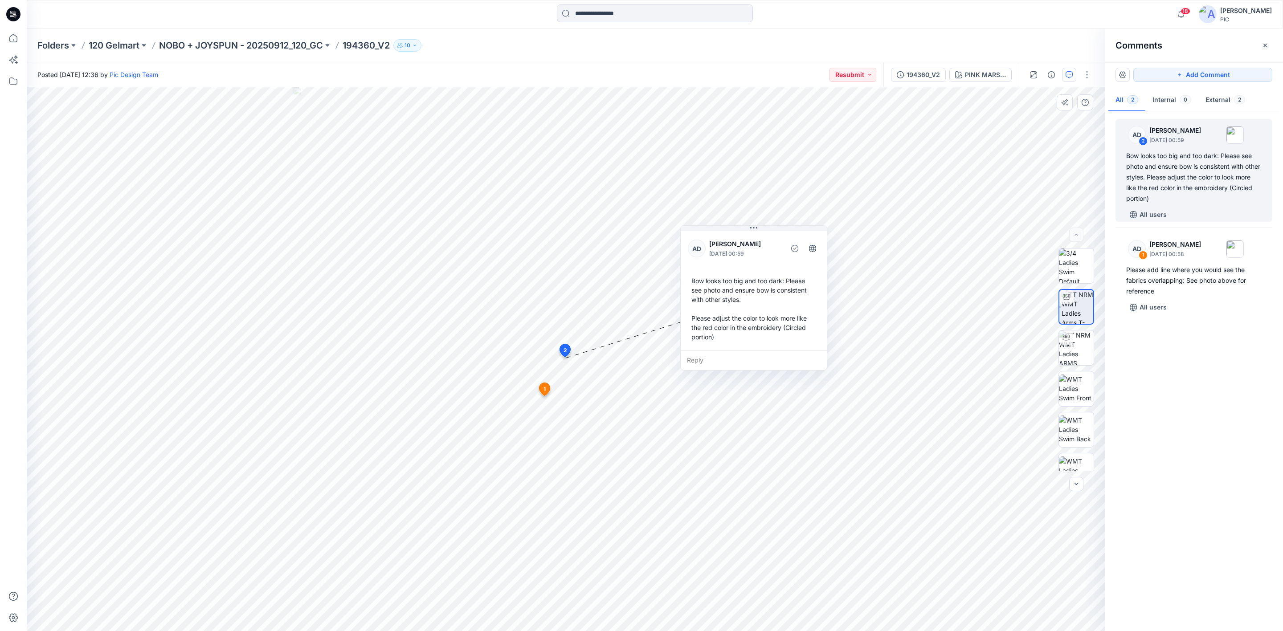
drag, startPoint x: 629, startPoint y: 258, endPoint x: 745, endPoint y: 234, distance: 118.7
click at [745, 234] on div "AD [PERSON_NAME] [DATE] 00:59 Bow looks too big and too dark: Please see photo …" at bounding box center [754, 289] width 146 height 121
drag, startPoint x: 262, startPoint y: 33, endPoint x: 260, endPoint y: 42, distance: 8.9
click at [262, 33] on div "Folders 120 Gelmart NOBO + JOYSPUN - 20250912_120_GC 194360_V2 10" at bounding box center [655, 46] width 1256 height 34
click at [261, 47] on p "NOBO + JOYSPUN - 20250912_120_GC" at bounding box center [241, 45] width 164 height 12
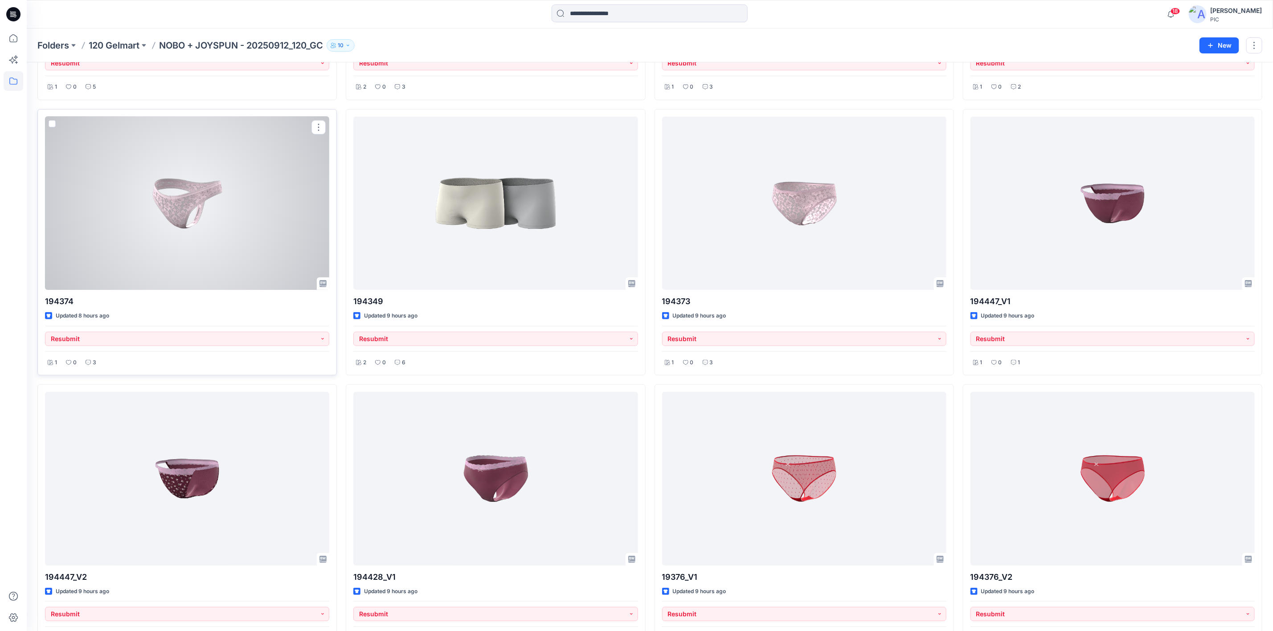
scroll to position [267, 0]
click at [246, 214] on div at bounding box center [187, 202] width 284 height 173
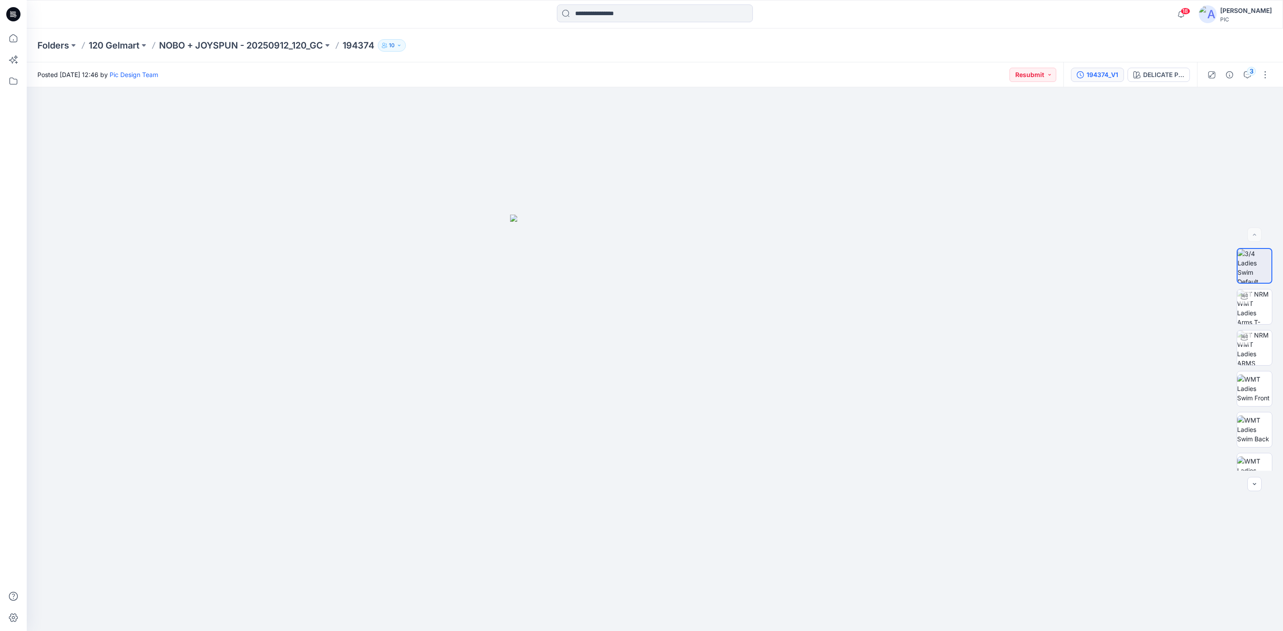
drag, startPoint x: 1088, startPoint y: 64, endPoint x: 1094, endPoint y: 74, distance: 11.0
click at [1087, 64] on div "194374_V1 DELICATE PINK" at bounding box center [1130, 74] width 134 height 25
click at [1099, 78] on div "194374_V1" at bounding box center [1103, 75] width 32 height 10
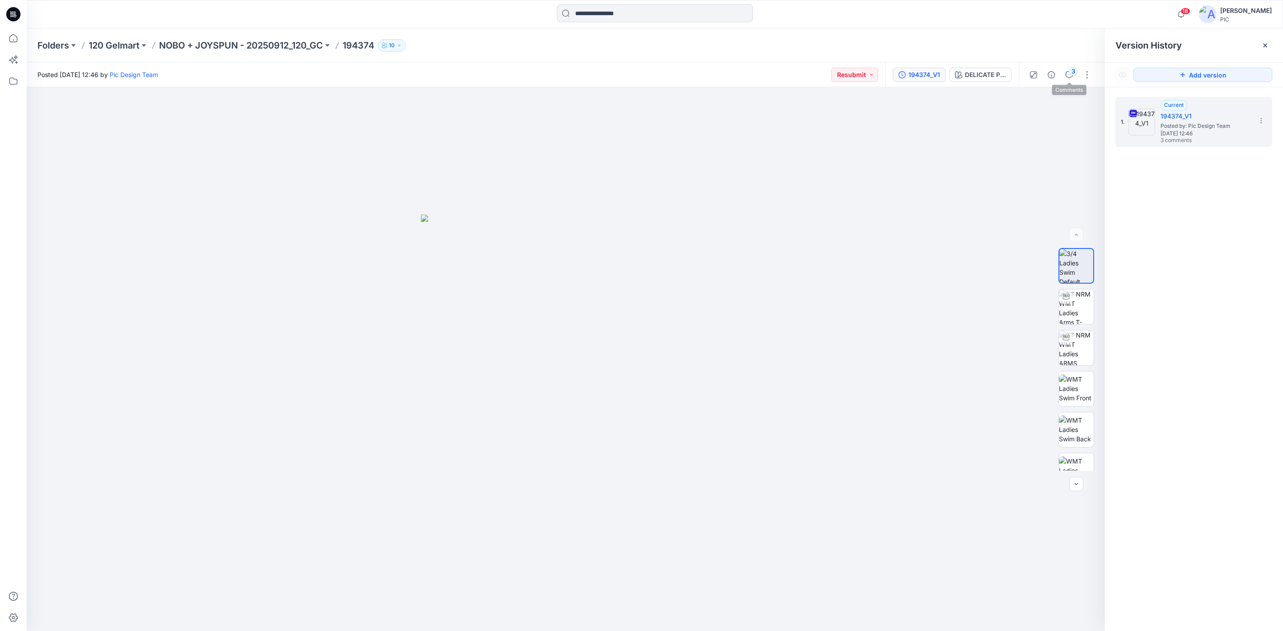
drag, startPoint x: 1072, startPoint y: 75, endPoint x: 1068, endPoint y: 83, distance: 9.0
click at [1072, 75] on div "3" at bounding box center [1073, 71] width 9 height 9
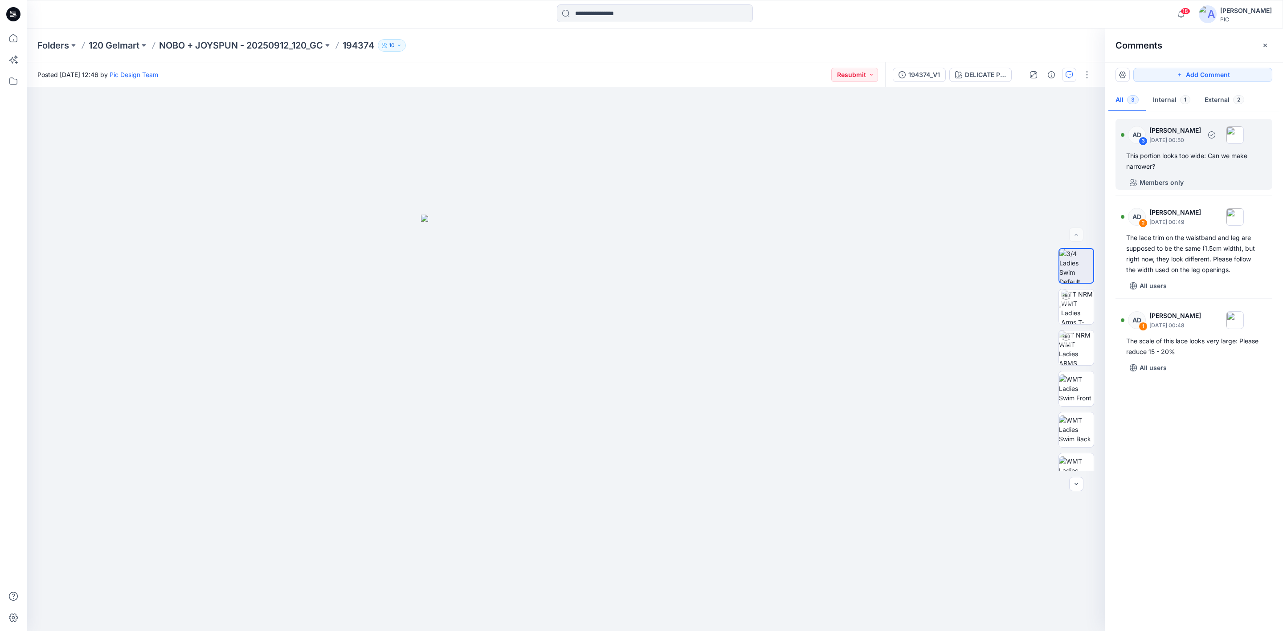
click at [1151, 155] on div "This portion looks too wide: Can we make narrower?" at bounding box center [1193, 161] width 135 height 21
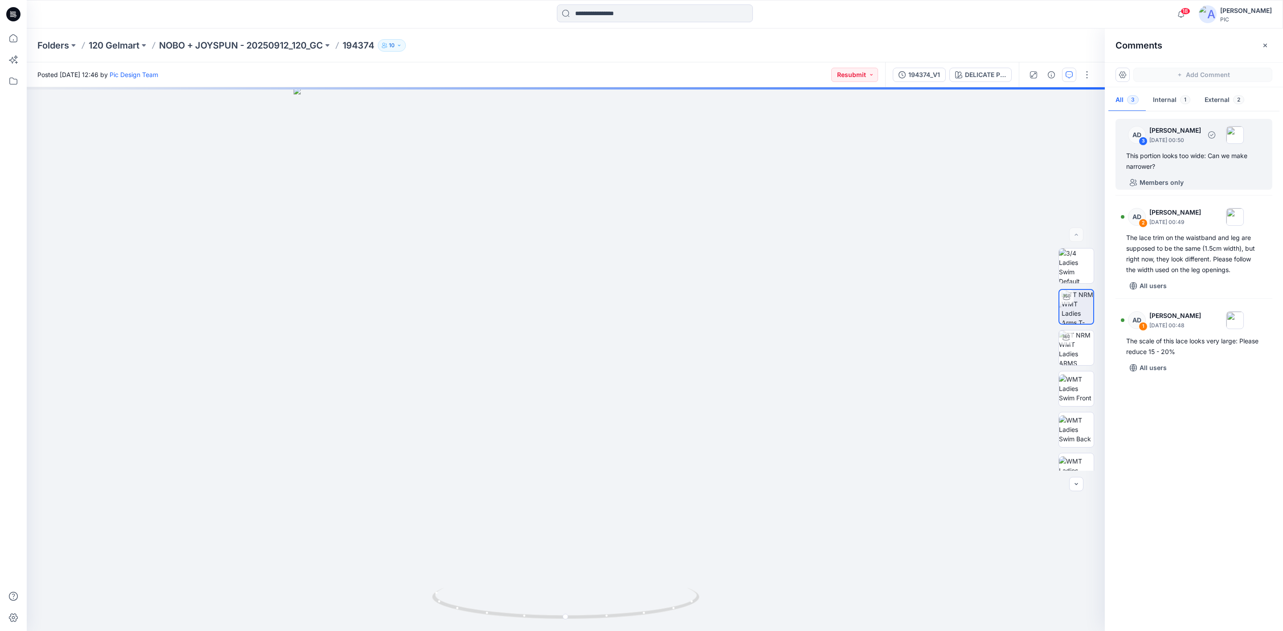
click at [1163, 166] on div "This portion looks too wide: Can we make narrower?" at bounding box center [1193, 161] width 135 height 21
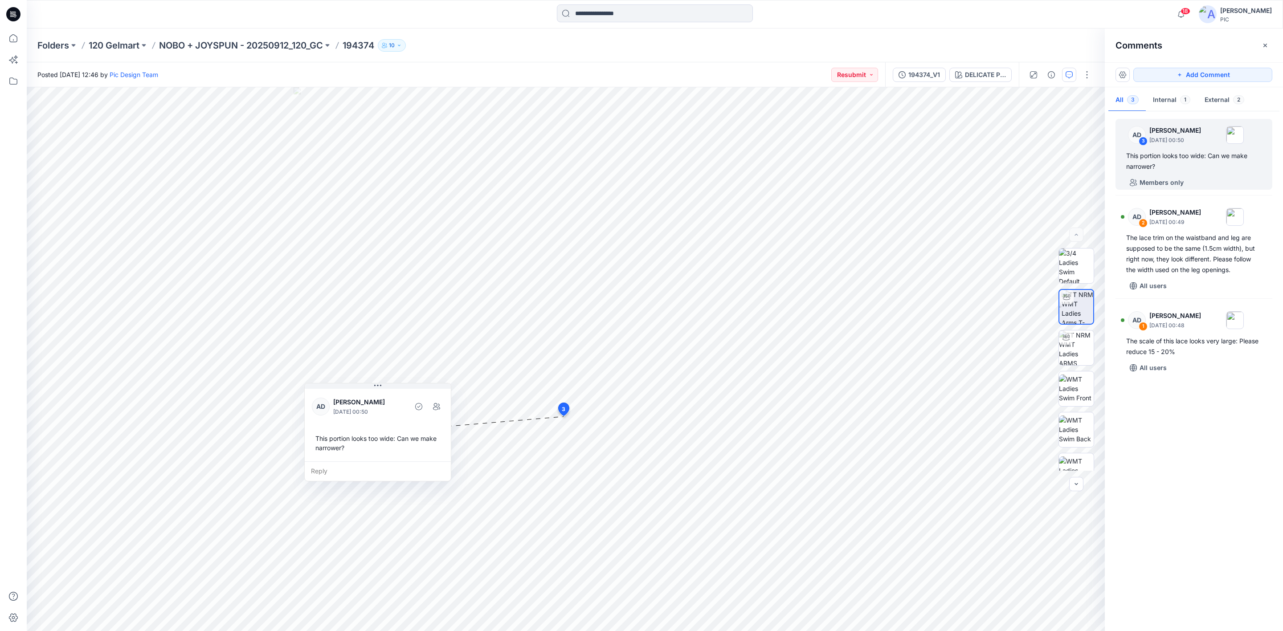
click at [14, 13] on icon at bounding box center [13, 14] width 14 height 29
